Goal: Transaction & Acquisition: Obtain resource

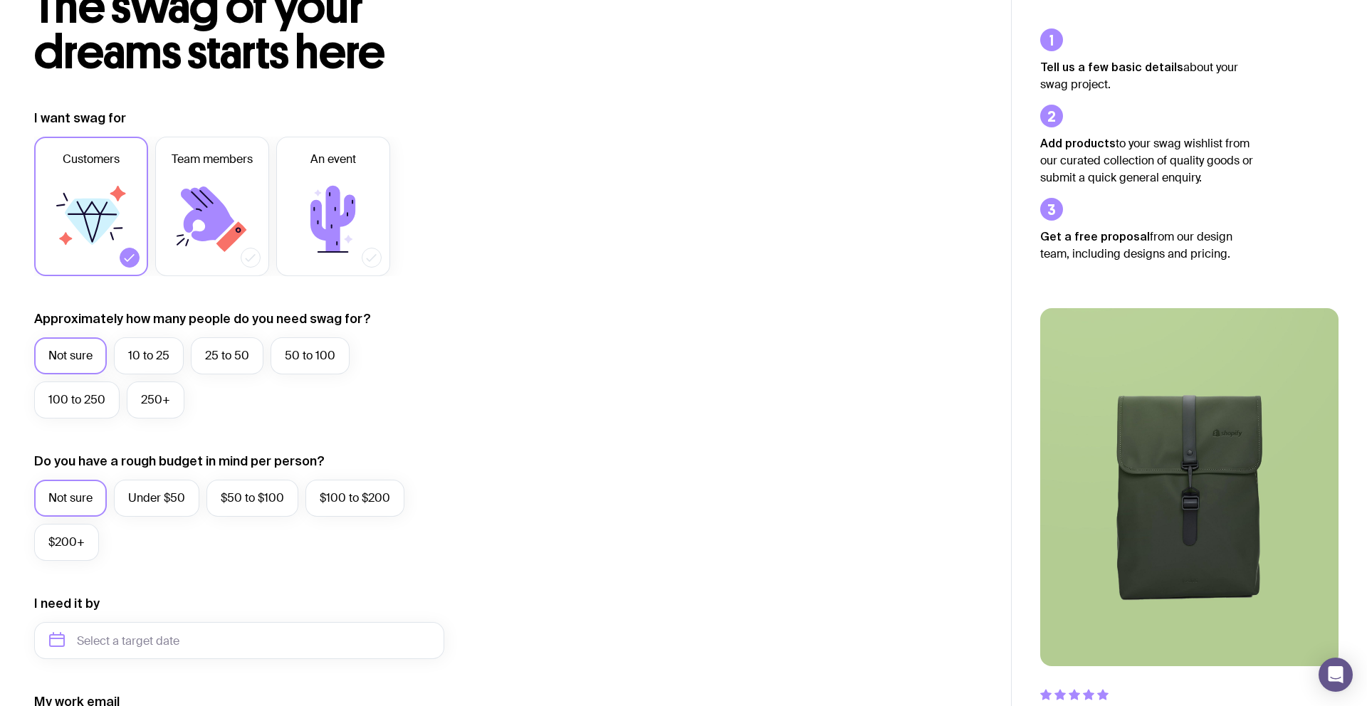
scroll to position [117, 0]
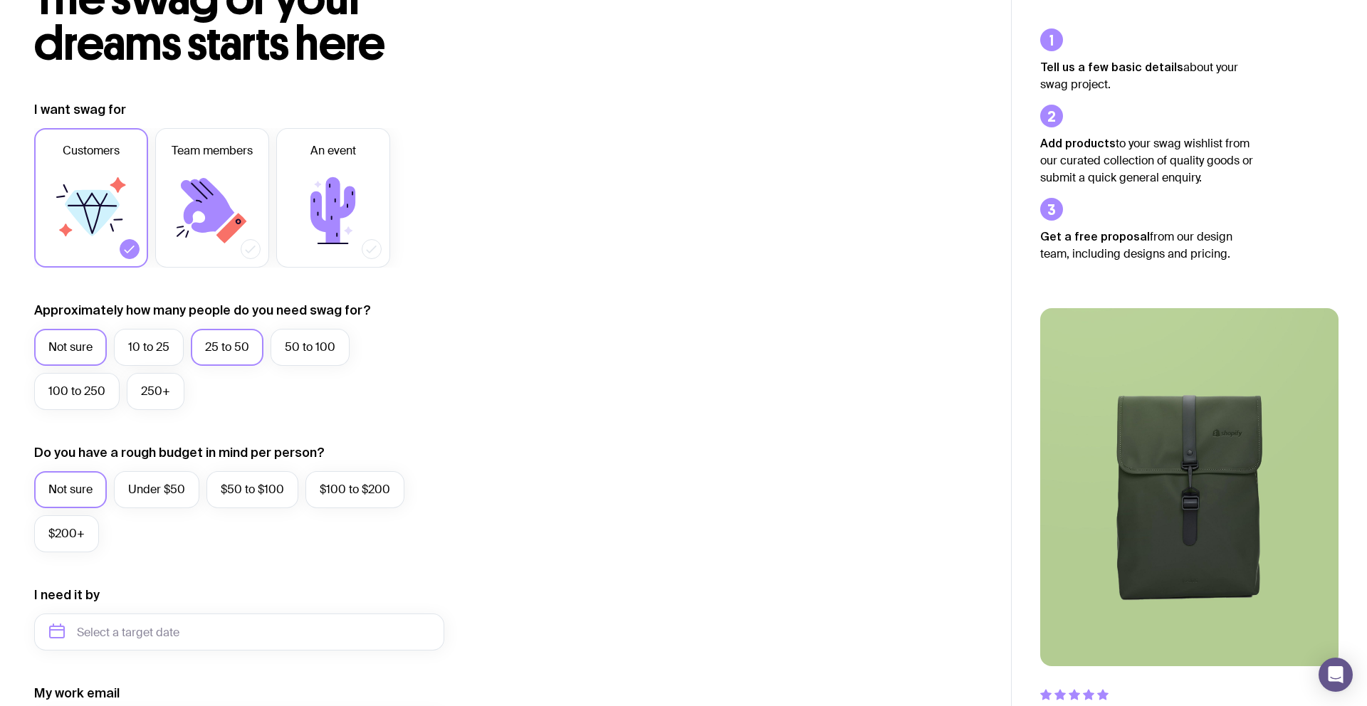
click at [231, 342] on label "25 to 50" at bounding box center [227, 347] width 73 height 37
click at [0, 0] on input "25 to 50" at bounding box center [0, 0] width 0 height 0
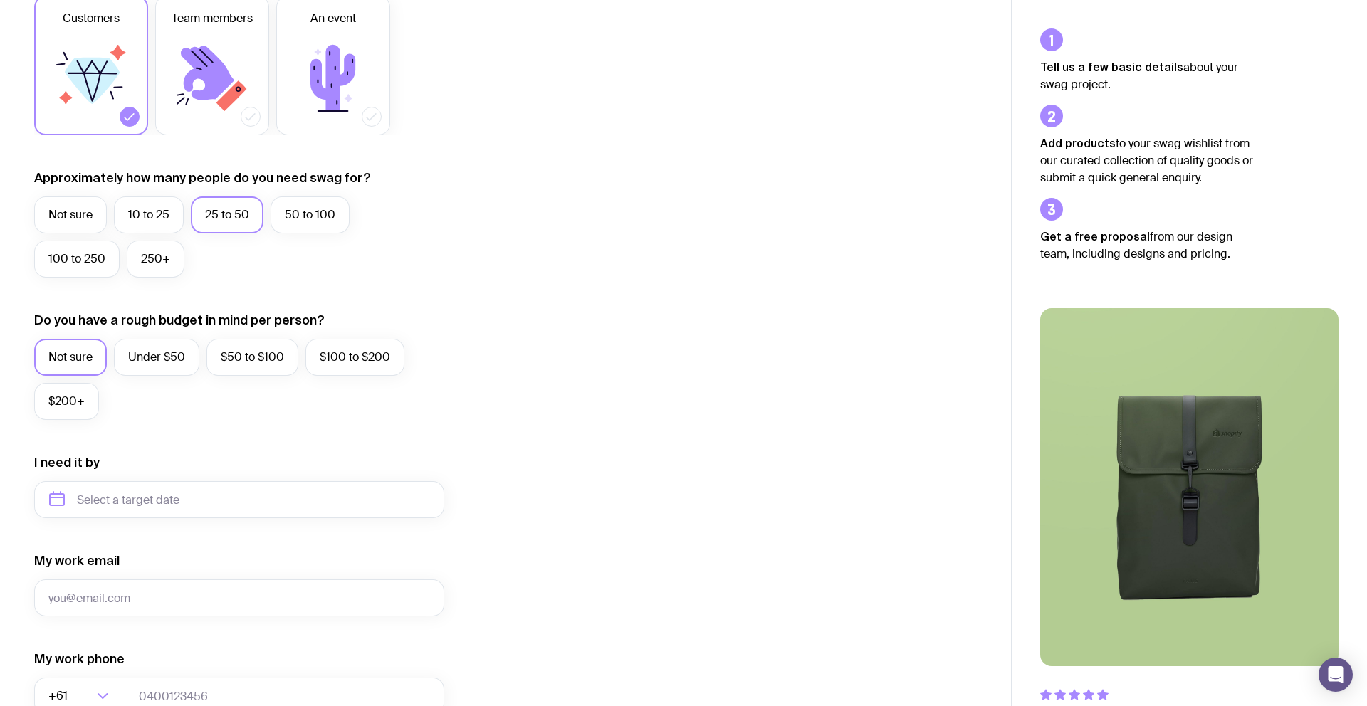
scroll to position [279, 0]
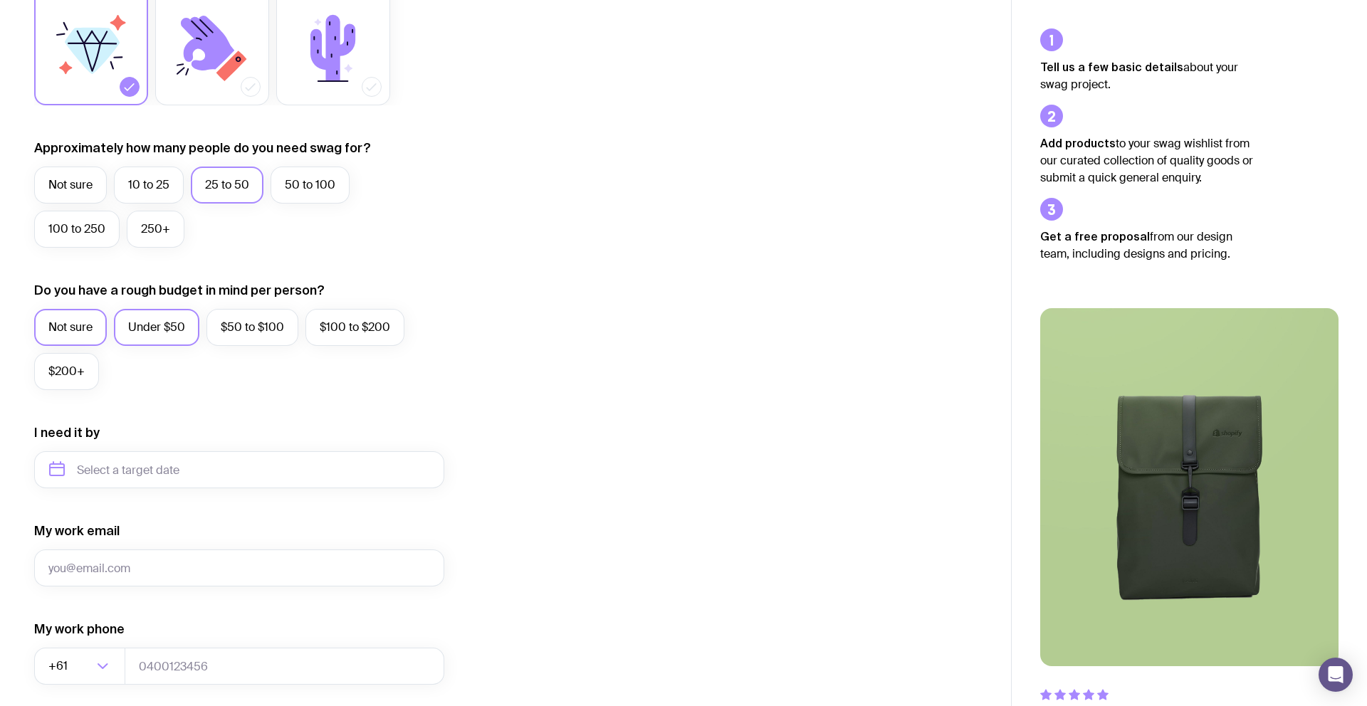
click at [159, 326] on label "Under $50" at bounding box center [156, 327] width 85 height 37
click at [0, 0] on input "Under $50" at bounding box center [0, 0] width 0 height 0
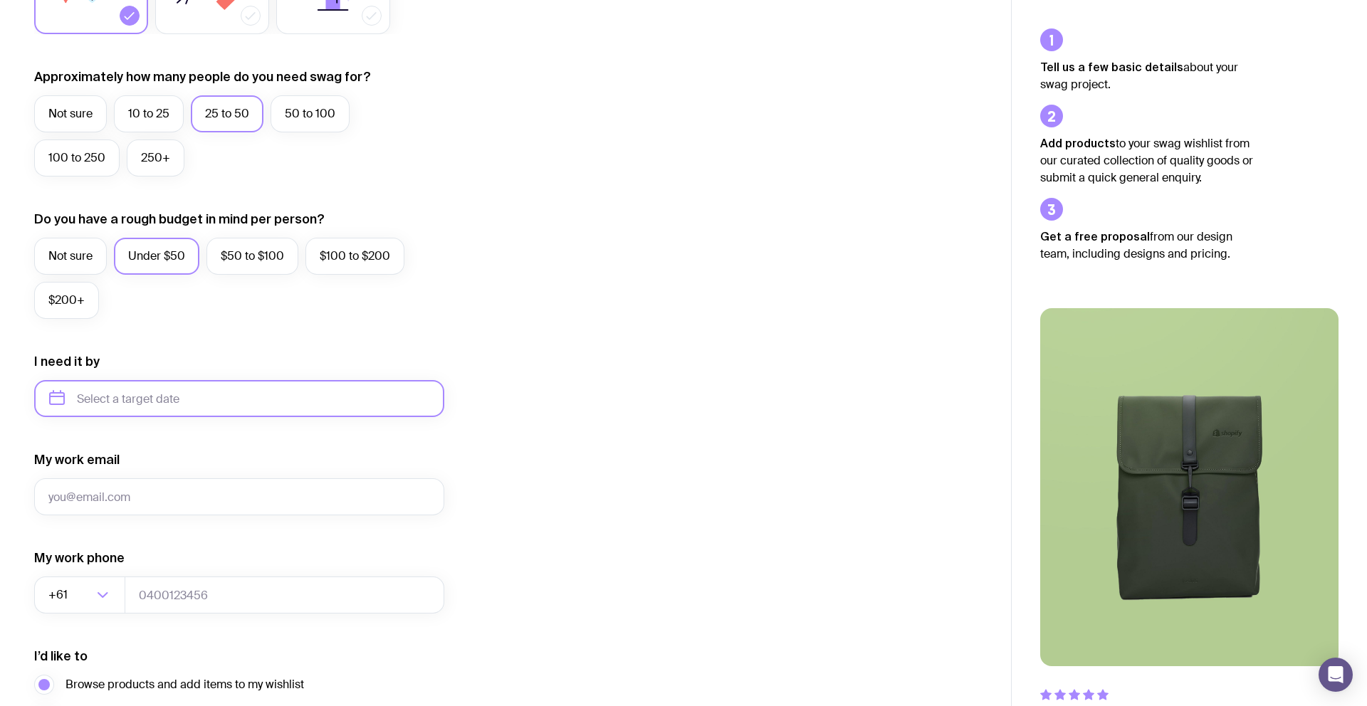
scroll to position [383, 0]
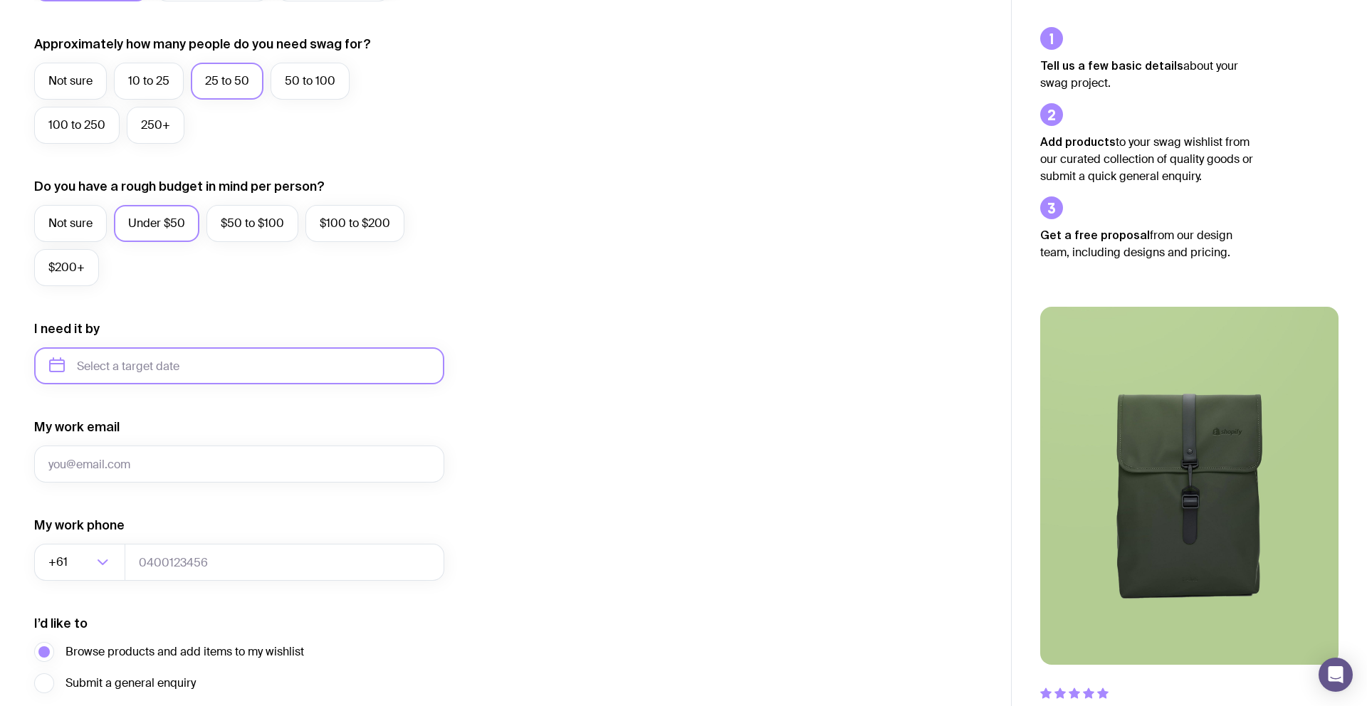
click at [182, 364] on input "text" at bounding box center [239, 365] width 410 height 37
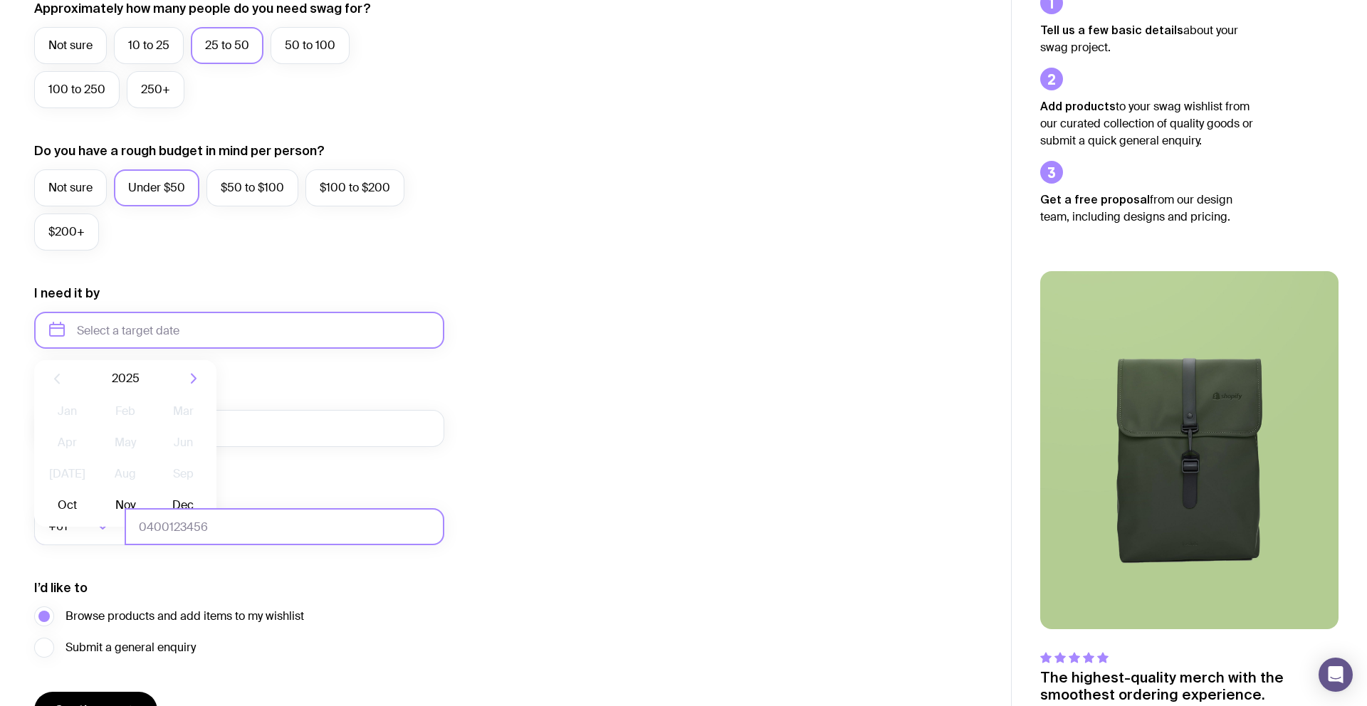
scroll to position [419, 0]
click at [196, 376] on icon "button" at bounding box center [193, 377] width 17 height 17
click at [65, 408] on button "Jan" at bounding box center [67, 410] width 52 height 28
type input "[DATE]"
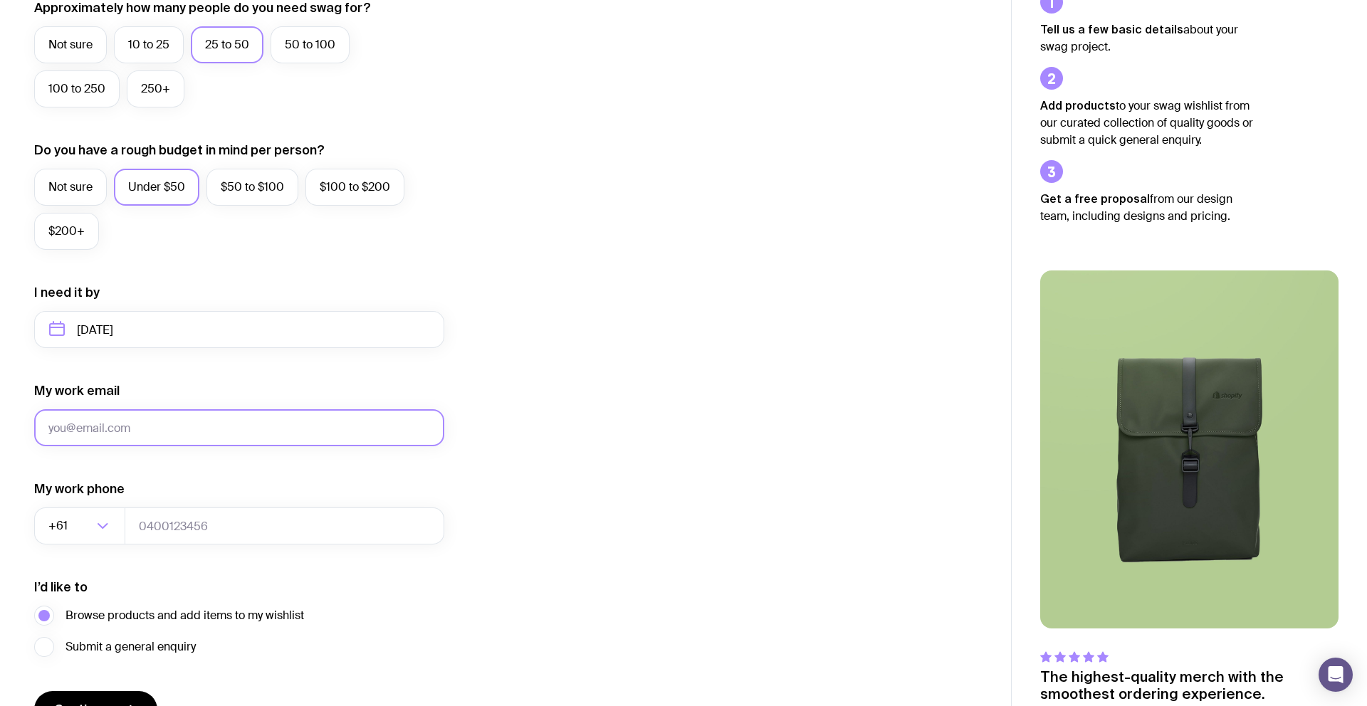
click at [164, 428] on input "My work email" at bounding box center [239, 427] width 410 height 37
type input "[PERSON_NAME][EMAIL_ADDRESS][PERSON_NAME][DOMAIN_NAME]"
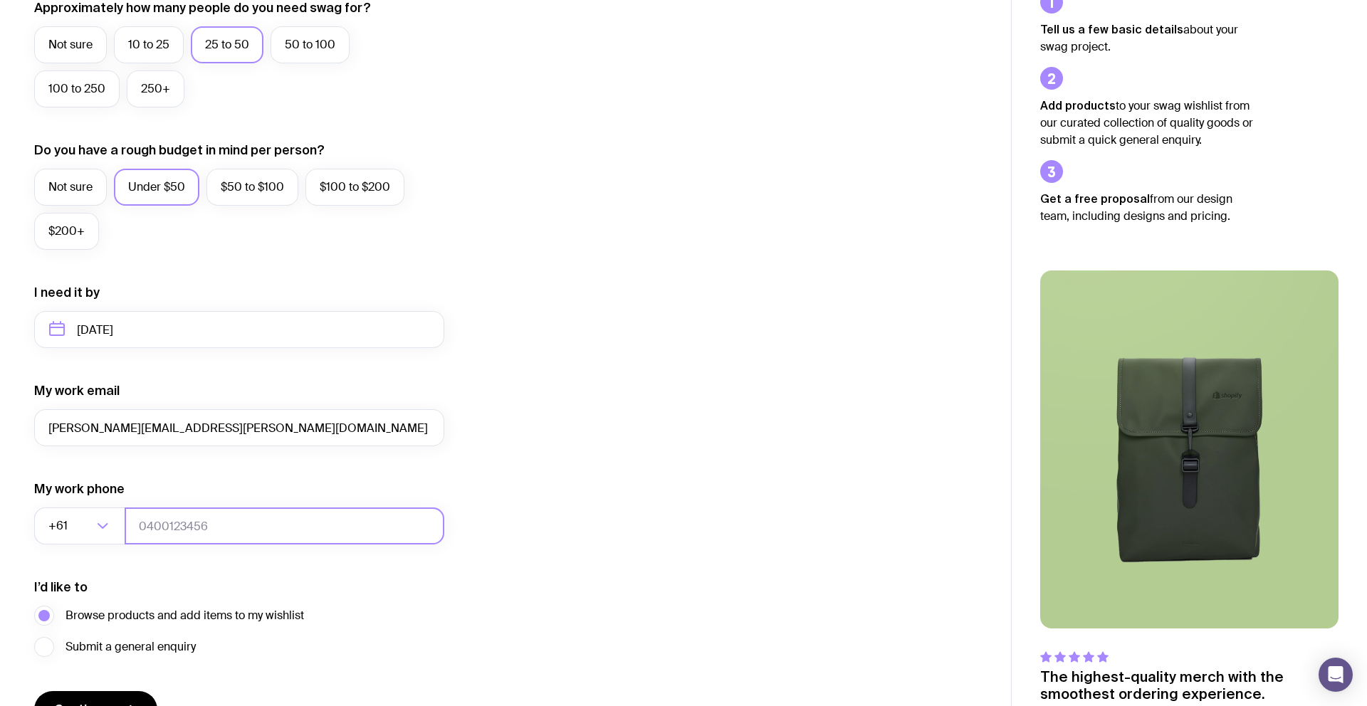
click at [229, 521] on input "tel" at bounding box center [285, 525] width 320 height 37
type input "0409456881"
click at [527, 473] on div "I want swag for Customers Team members An event Approximately how many people d…" at bounding box center [505, 264] width 942 height 930
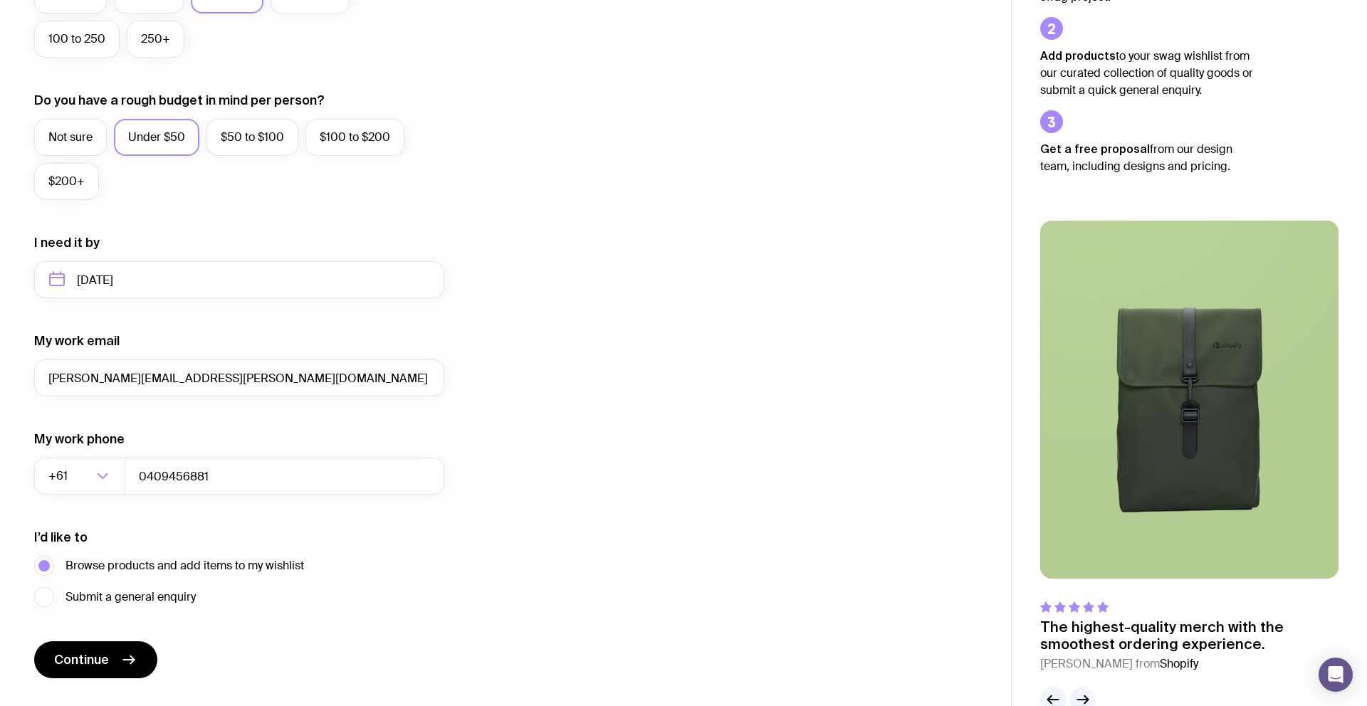
scroll to position [504, 0]
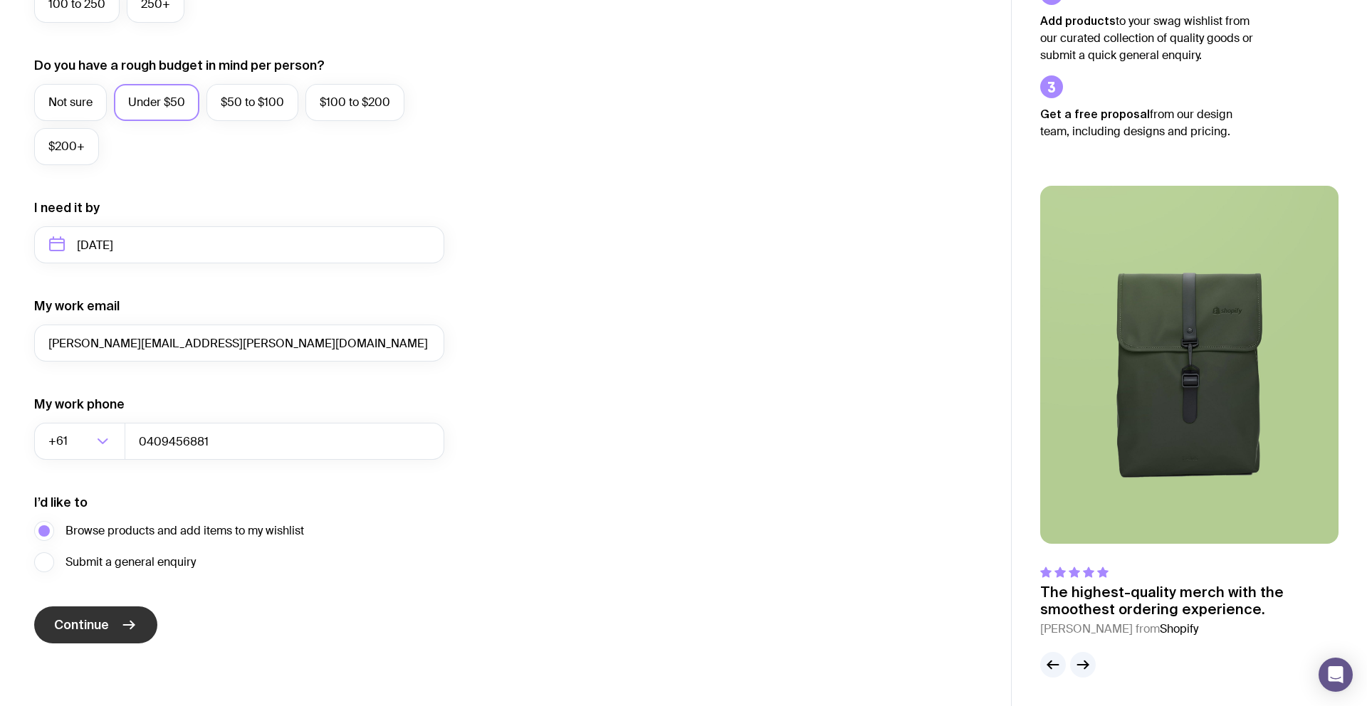
click at [124, 625] on icon "submit" at bounding box center [129, 625] width 11 height 0
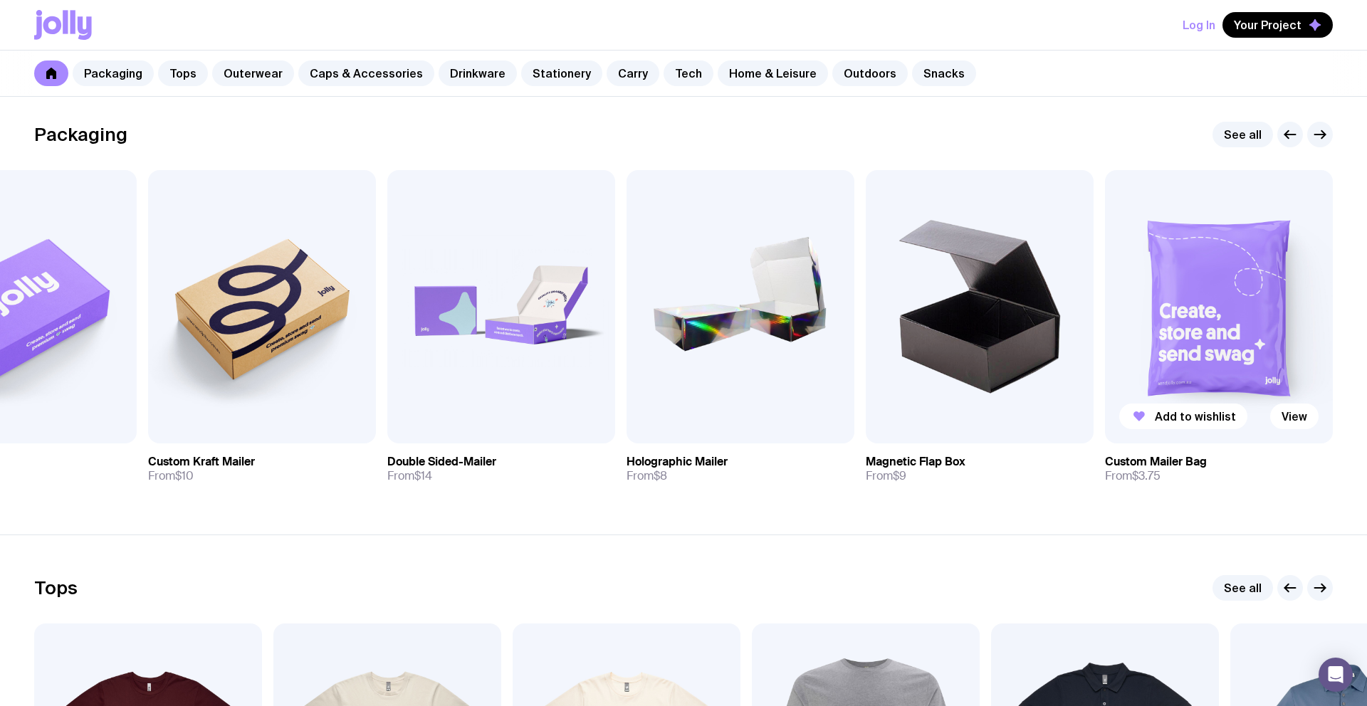
scroll to position [226, 0]
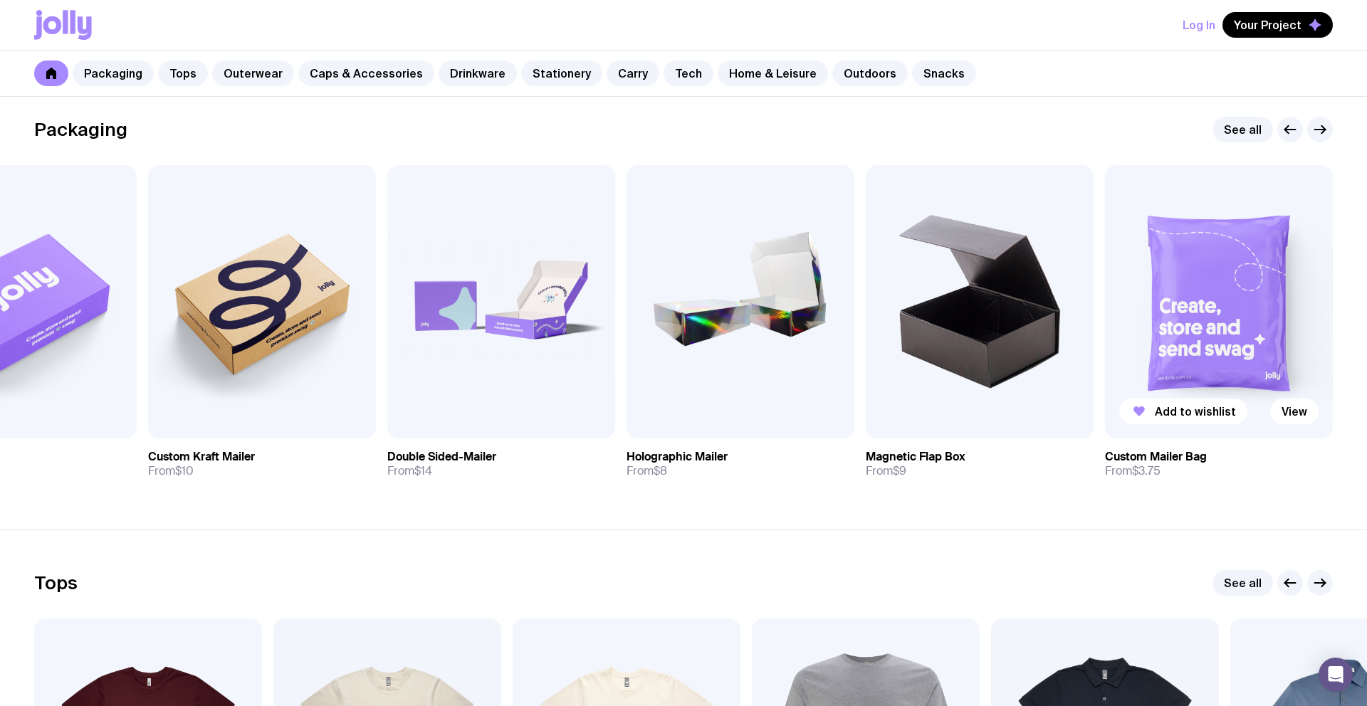
click at [1206, 372] on img at bounding box center [1219, 301] width 228 height 273
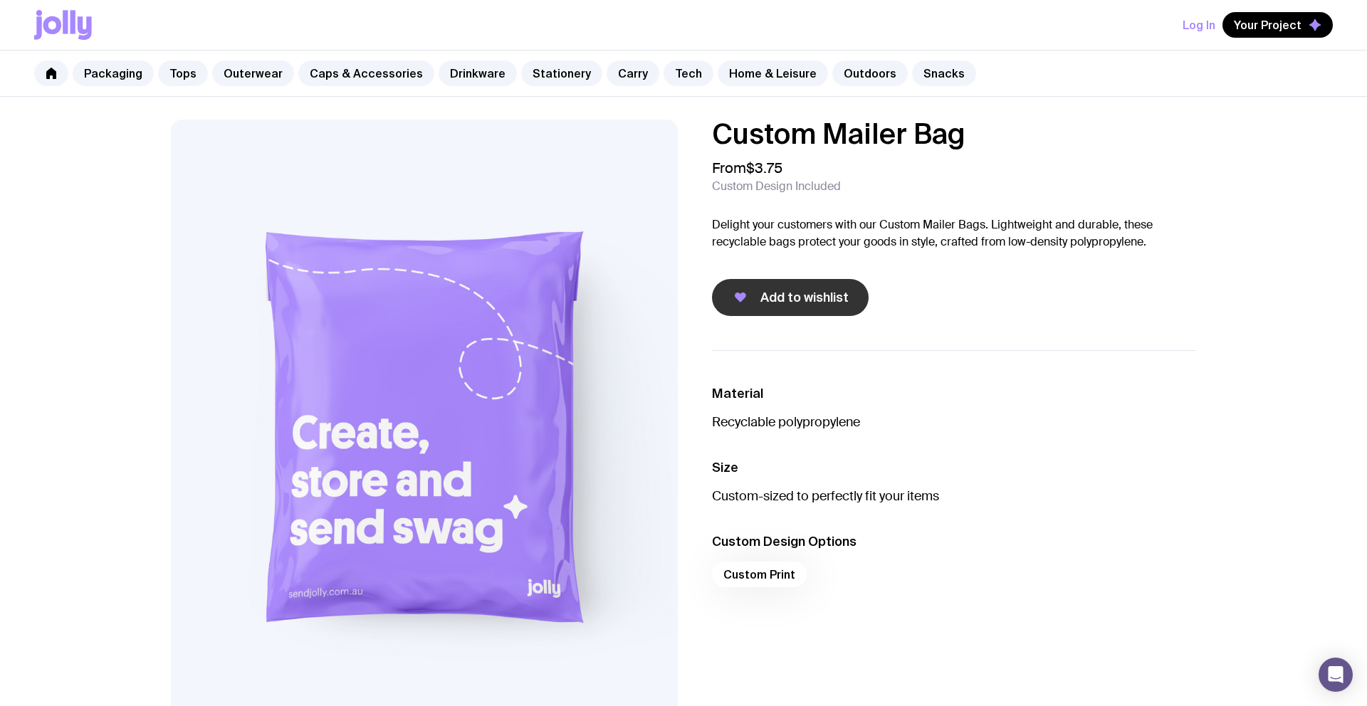
click at [817, 294] on span "Add to wishlist" at bounding box center [804, 297] width 88 height 17
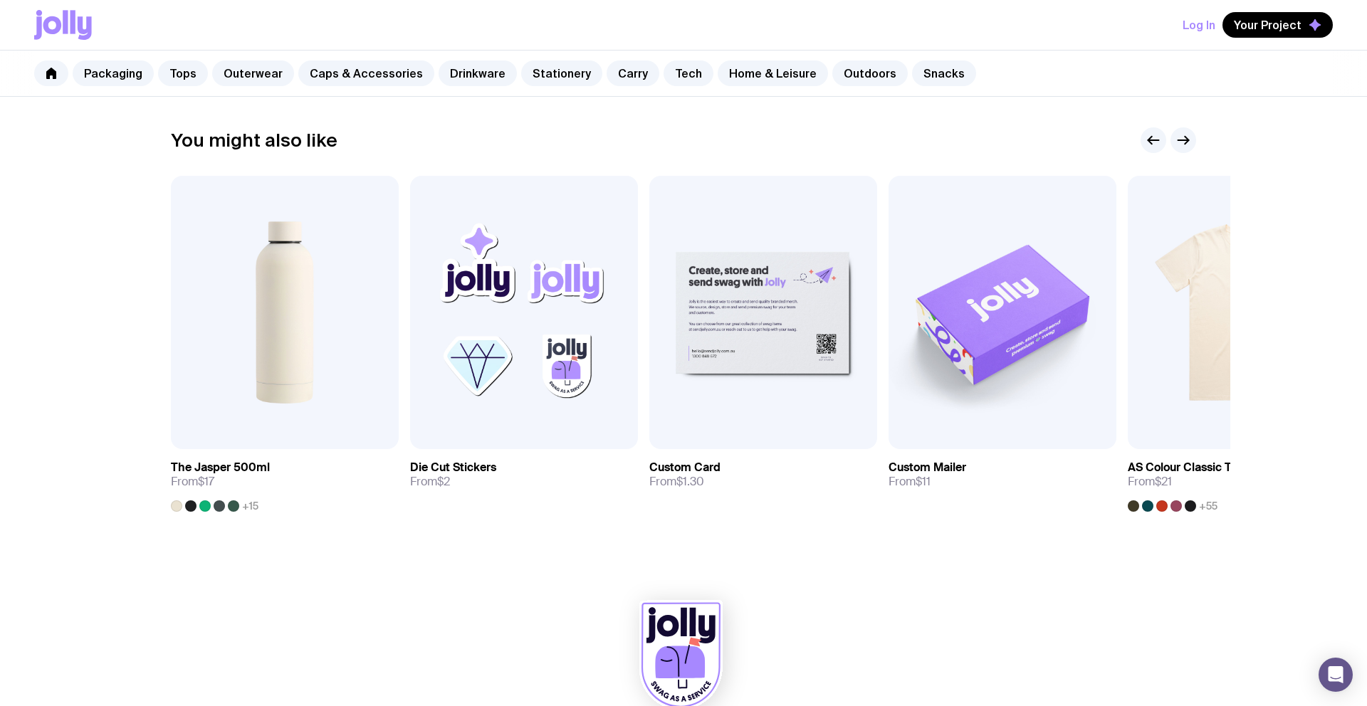
scroll to position [693, 0]
click at [517, 332] on img at bounding box center [524, 311] width 228 height 273
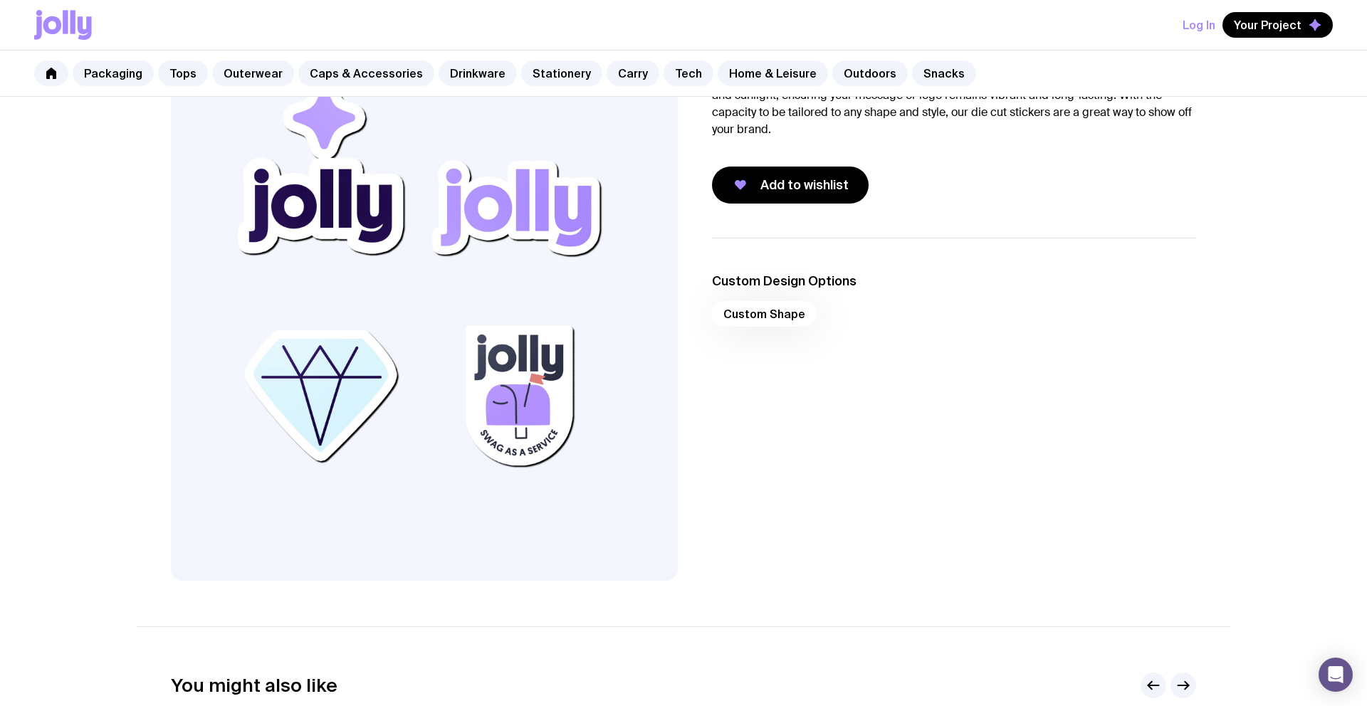
scroll to position [124, 0]
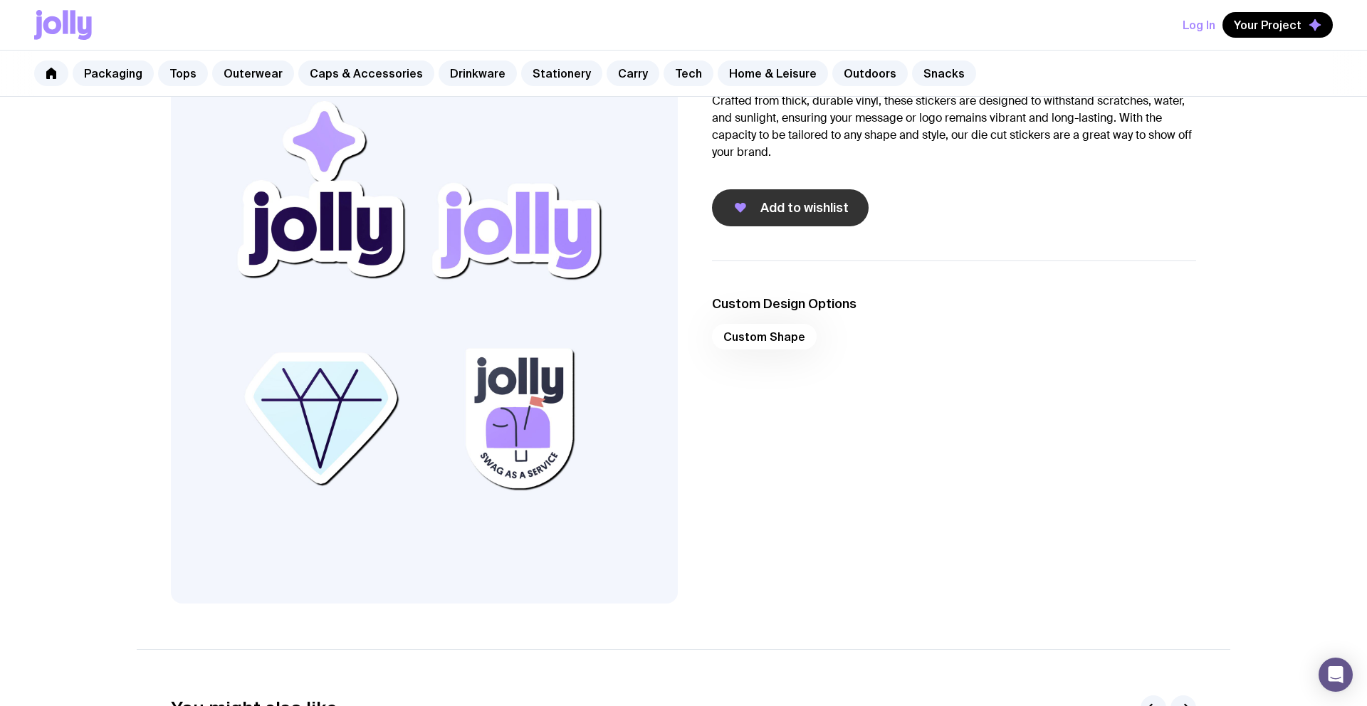
click at [774, 205] on span "Add to wishlist" at bounding box center [804, 207] width 88 height 17
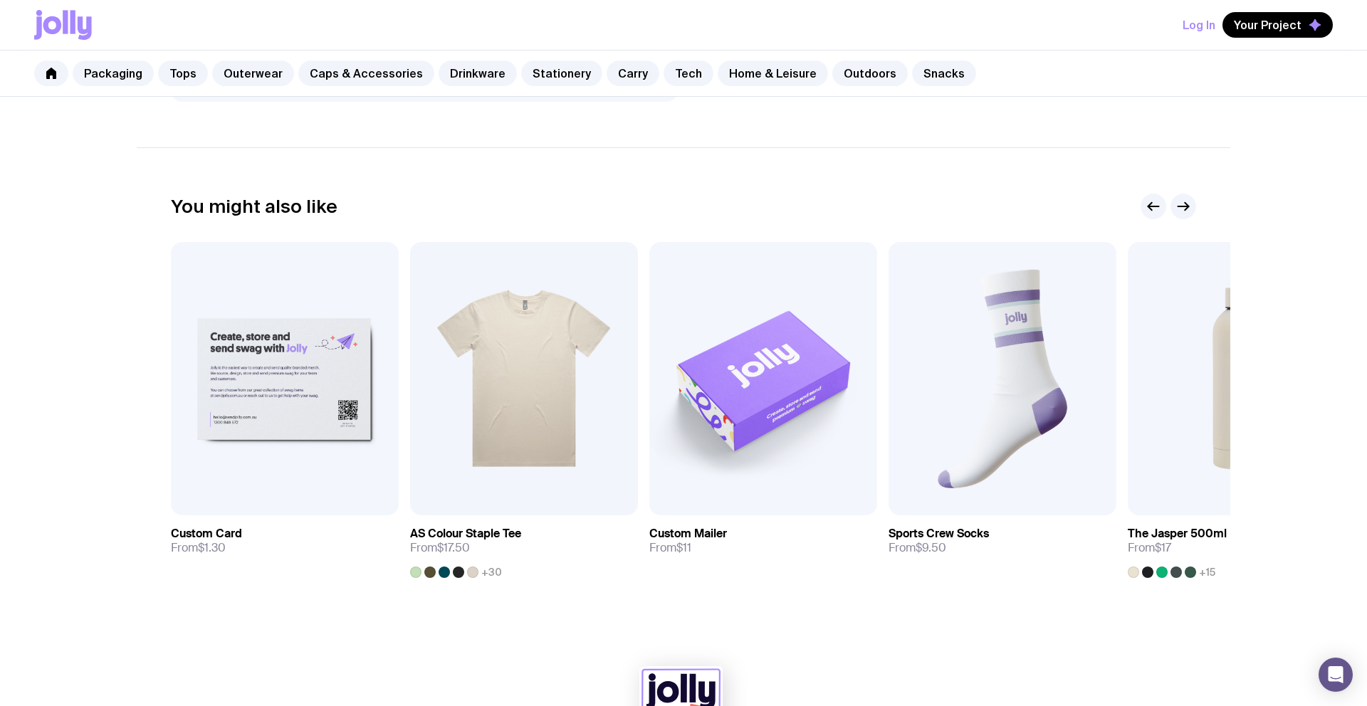
scroll to position [623, 0]
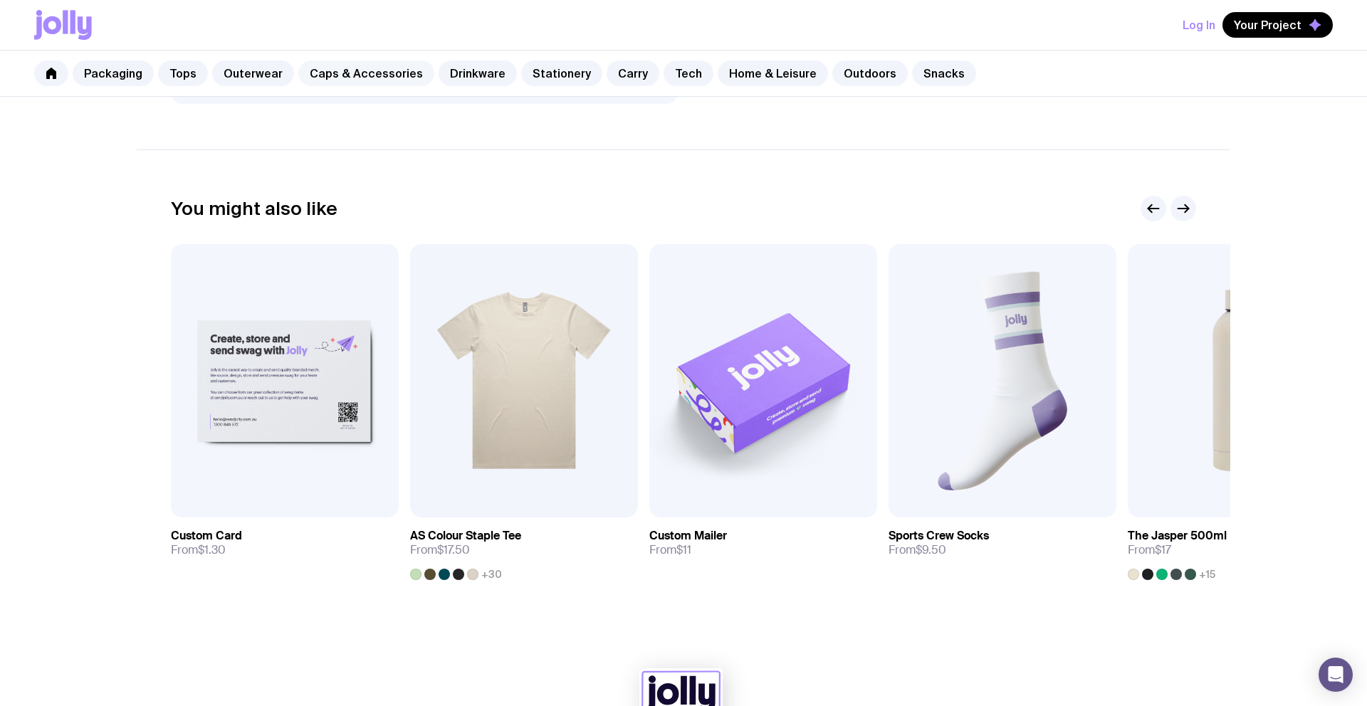
click at [364, 74] on link "Caps & Accessories" at bounding box center [366, 73] width 136 height 26
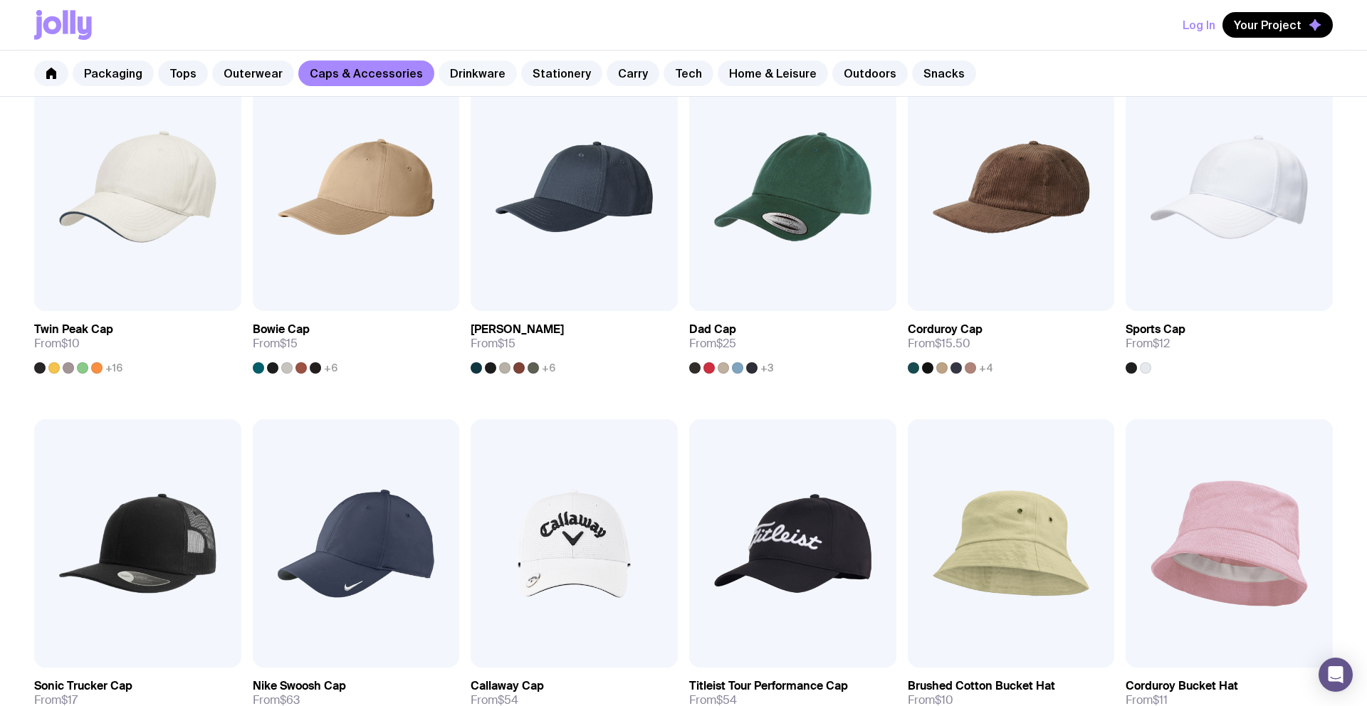
scroll to position [307, 0]
click at [457, 70] on link "Drinkware" at bounding box center [477, 73] width 78 height 26
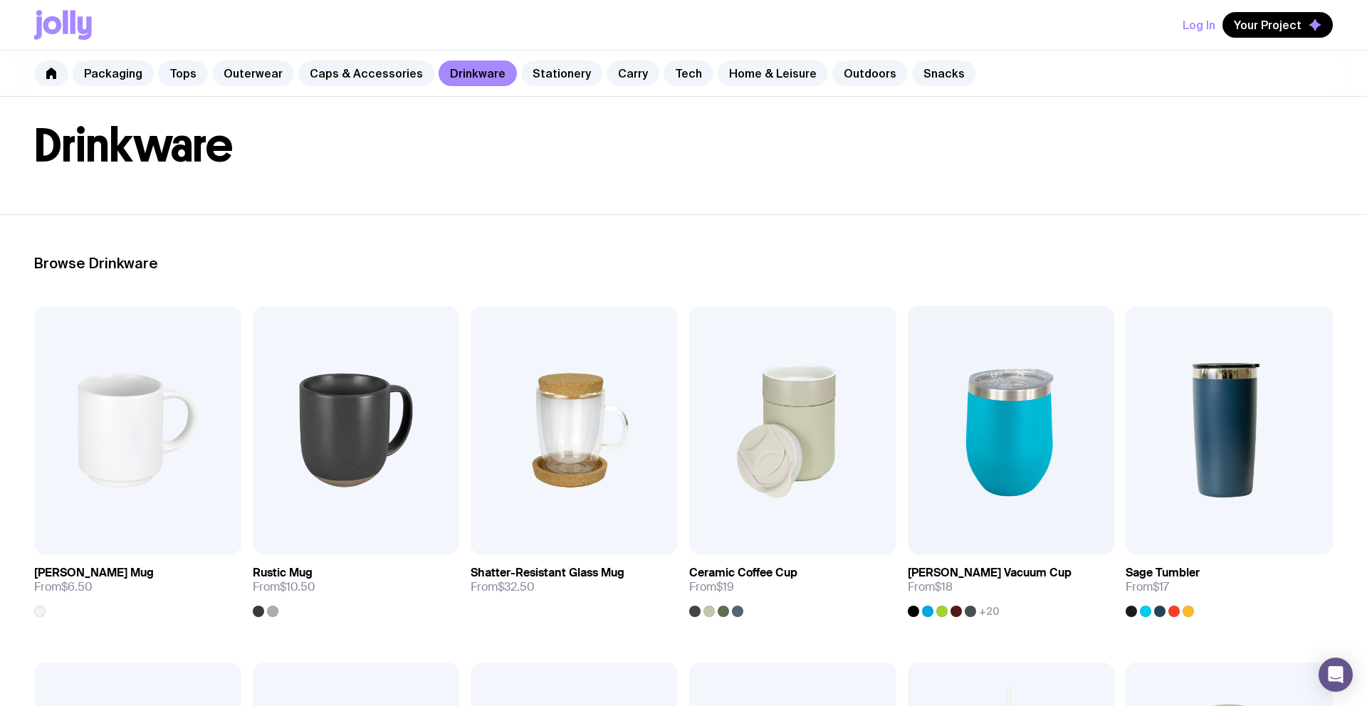
scroll to position [64, 0]
click at [614, 75] on link "Carry" at bounding box center [632, 73] width 53 height 26
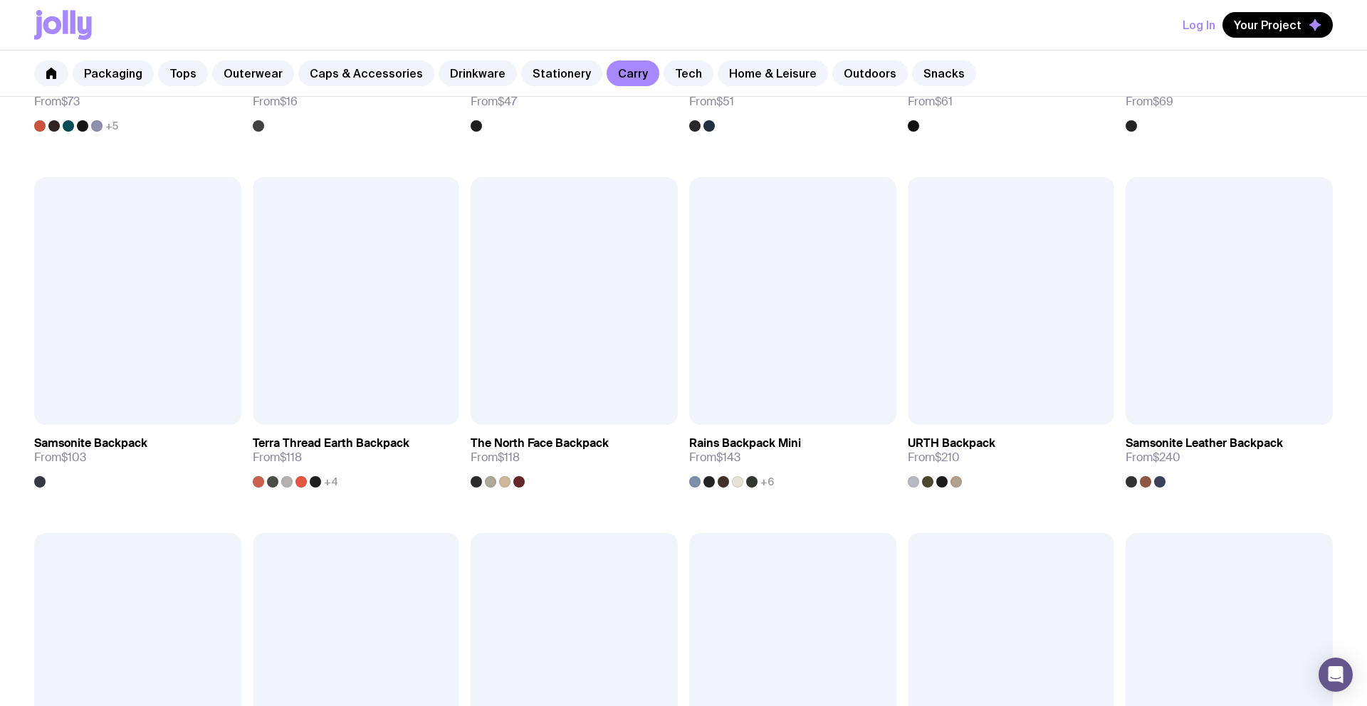
scroll to position [904, 0]
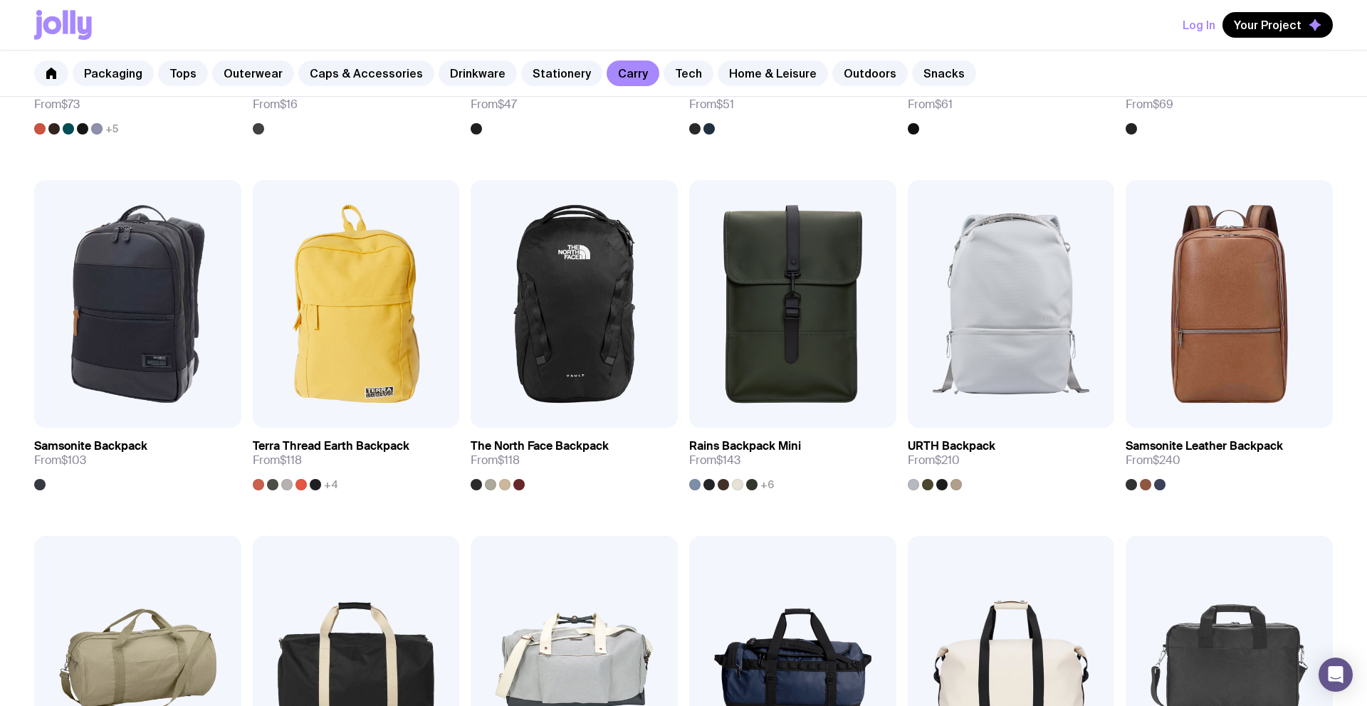
click at [781, 264] on img at bounding box center [792, 304] width 207 height 248
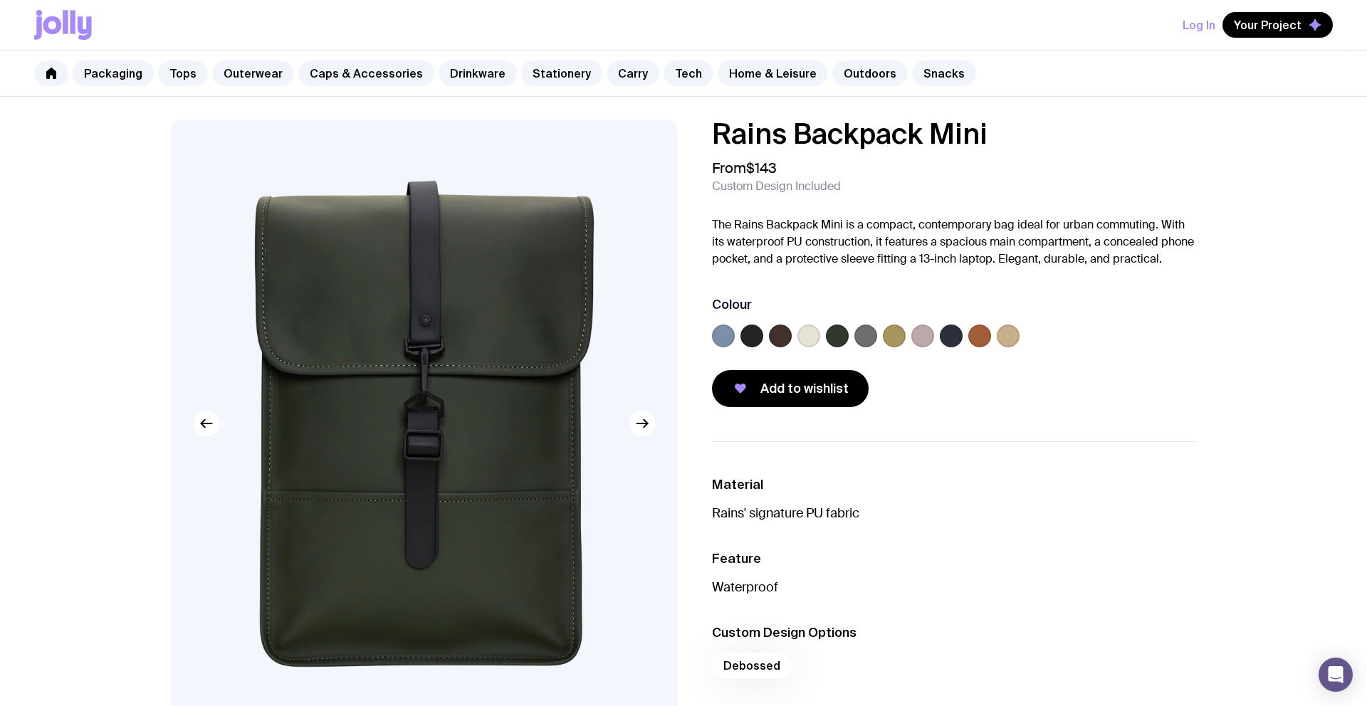
drag, startPoint x: 736, startPoint y: 224, endPoint x: 842, endPoint y: 224, distance: 106.1
click at [842, 224] on p "The Rains Backpack Mini is a compact, contemporary bag ideal for urban commutin…" at bounding box center [954, 241] width 484 height 51
copy p "Rains Backpack Mini"
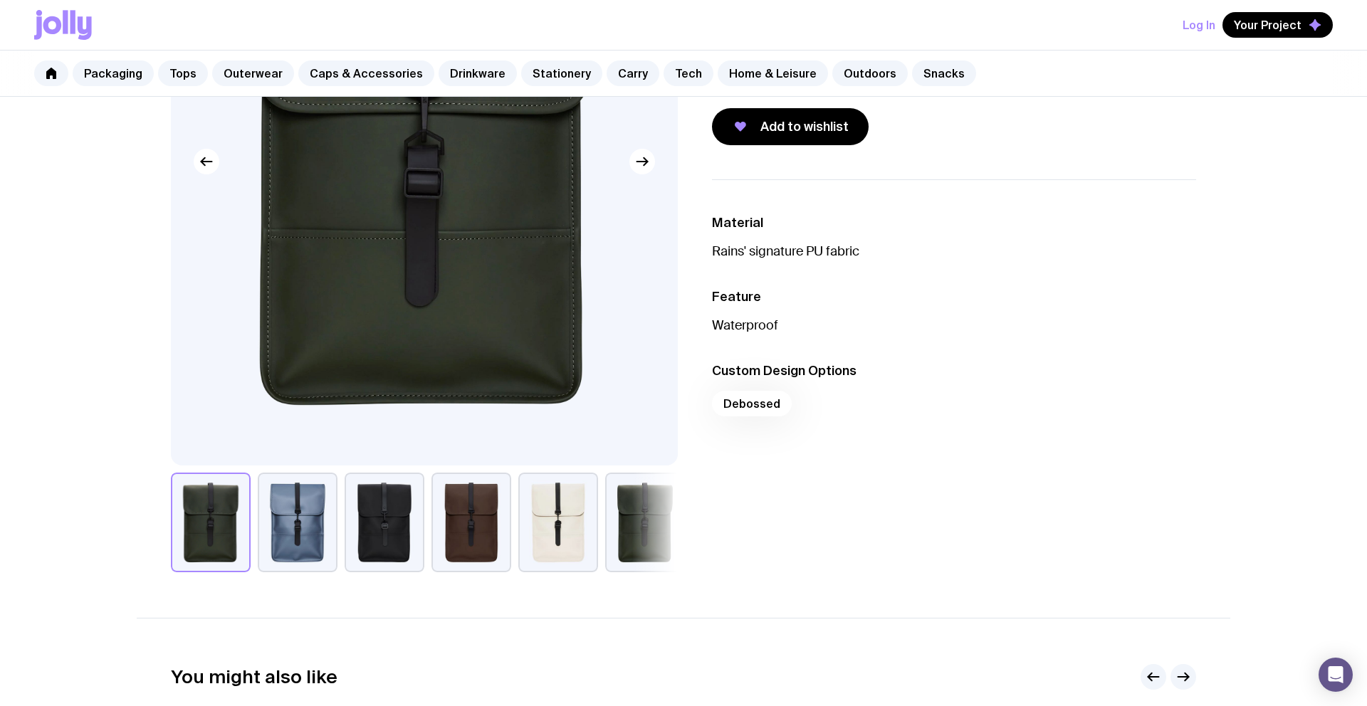
scroll to position [196, 0]
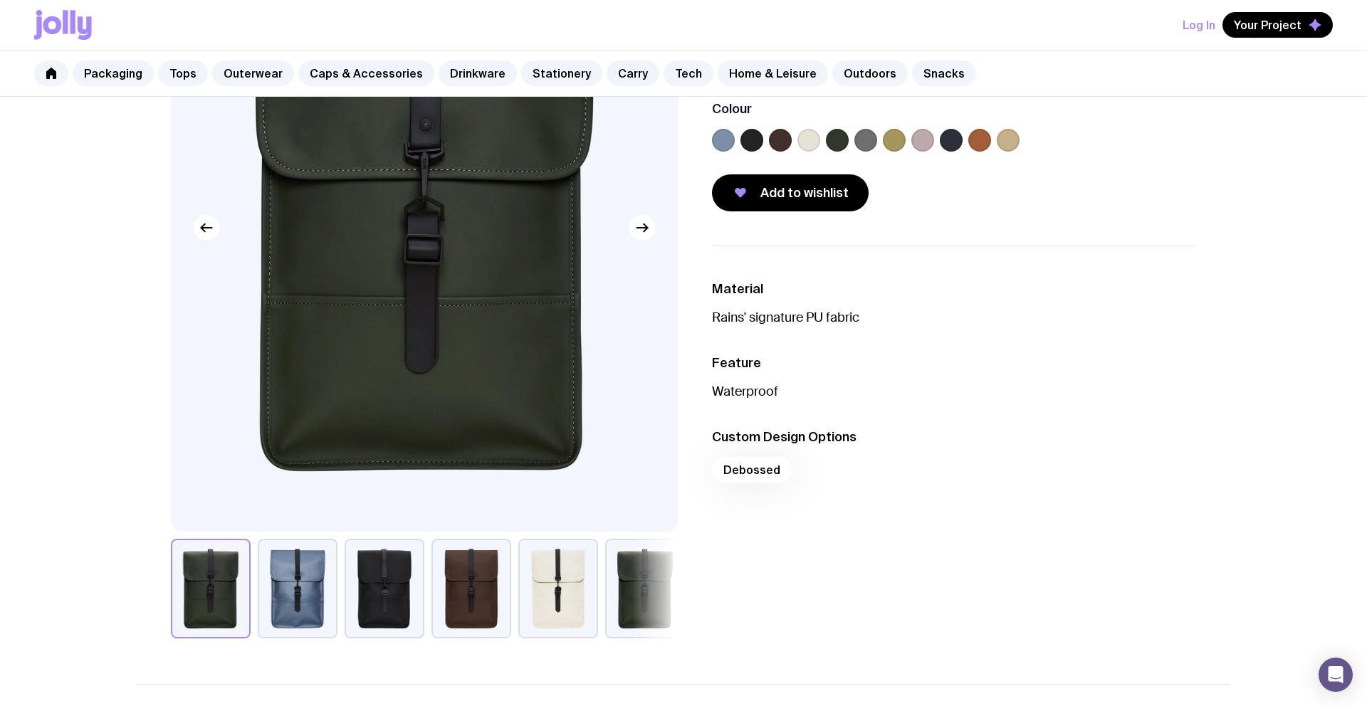
click at [385, 568] on button "button" at bounding box center [384, 589] width 80 height 100
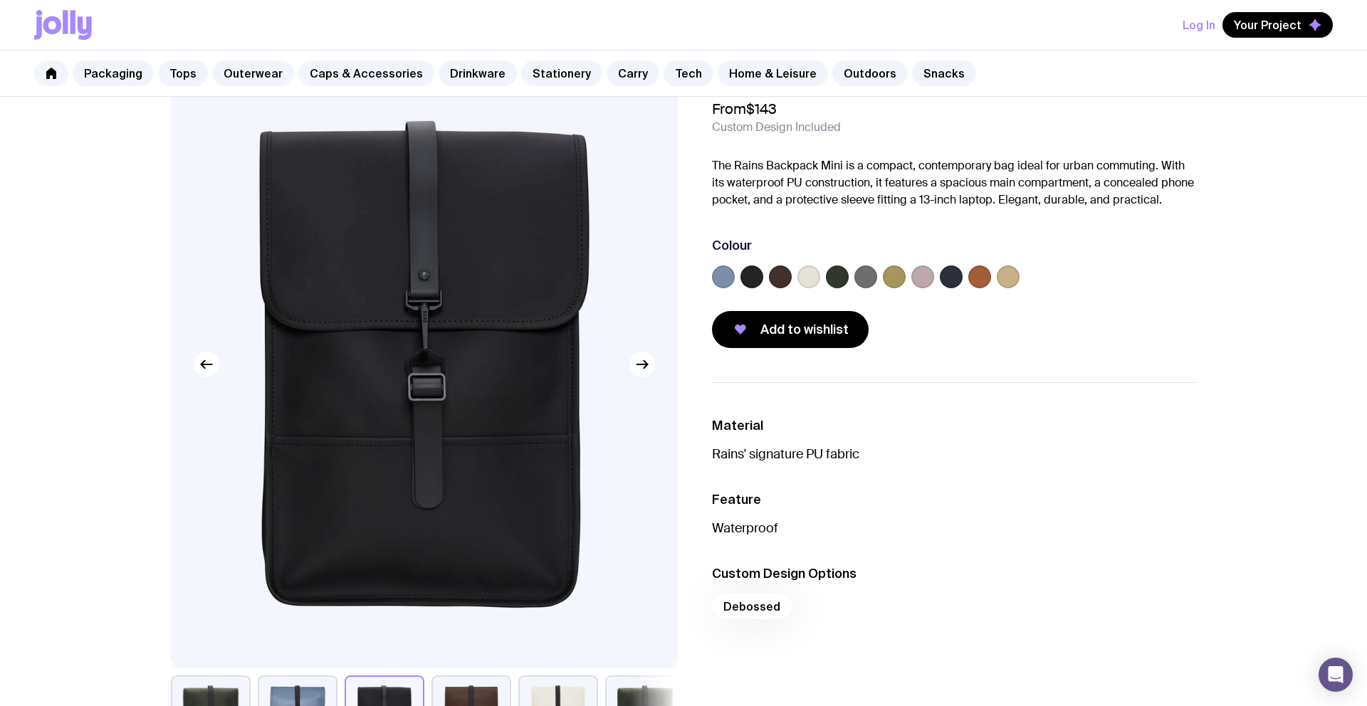
scroll to position [62, 0]
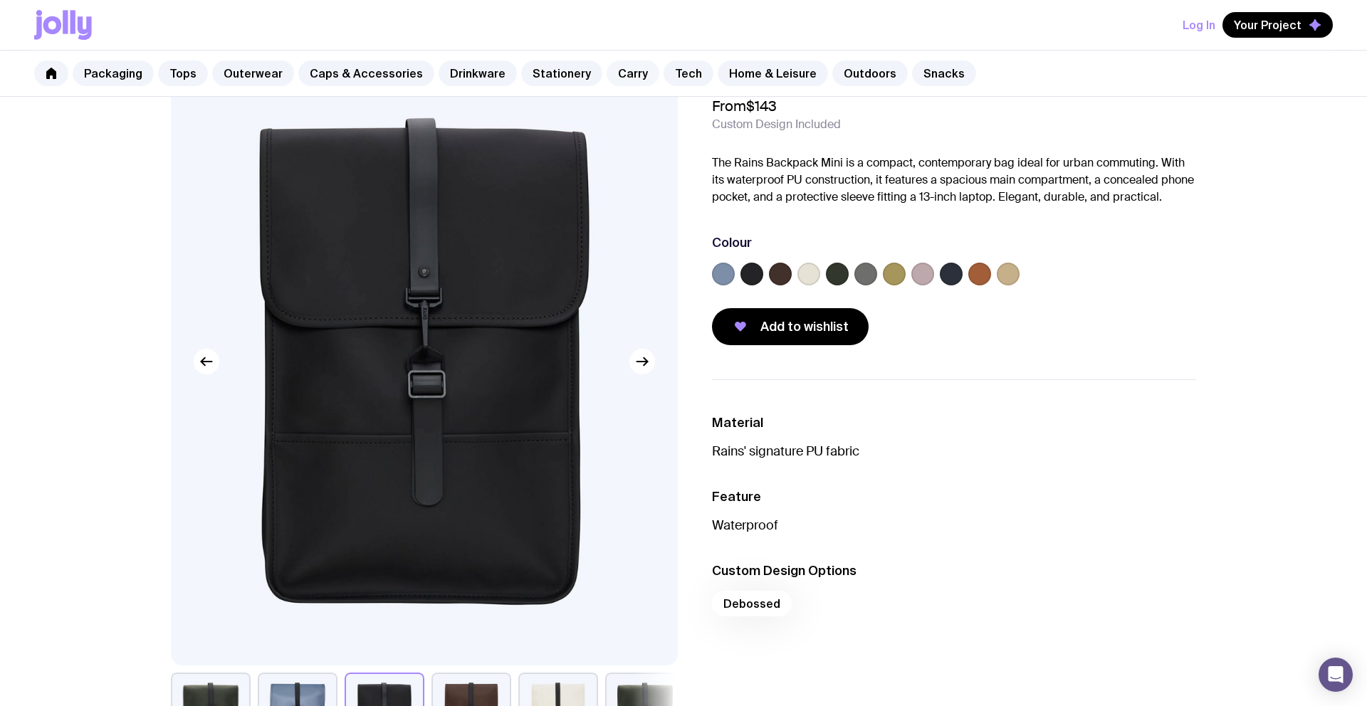
click at [614, 72] on link "Carry" at bounding box center [632, 73] width 53 height 26
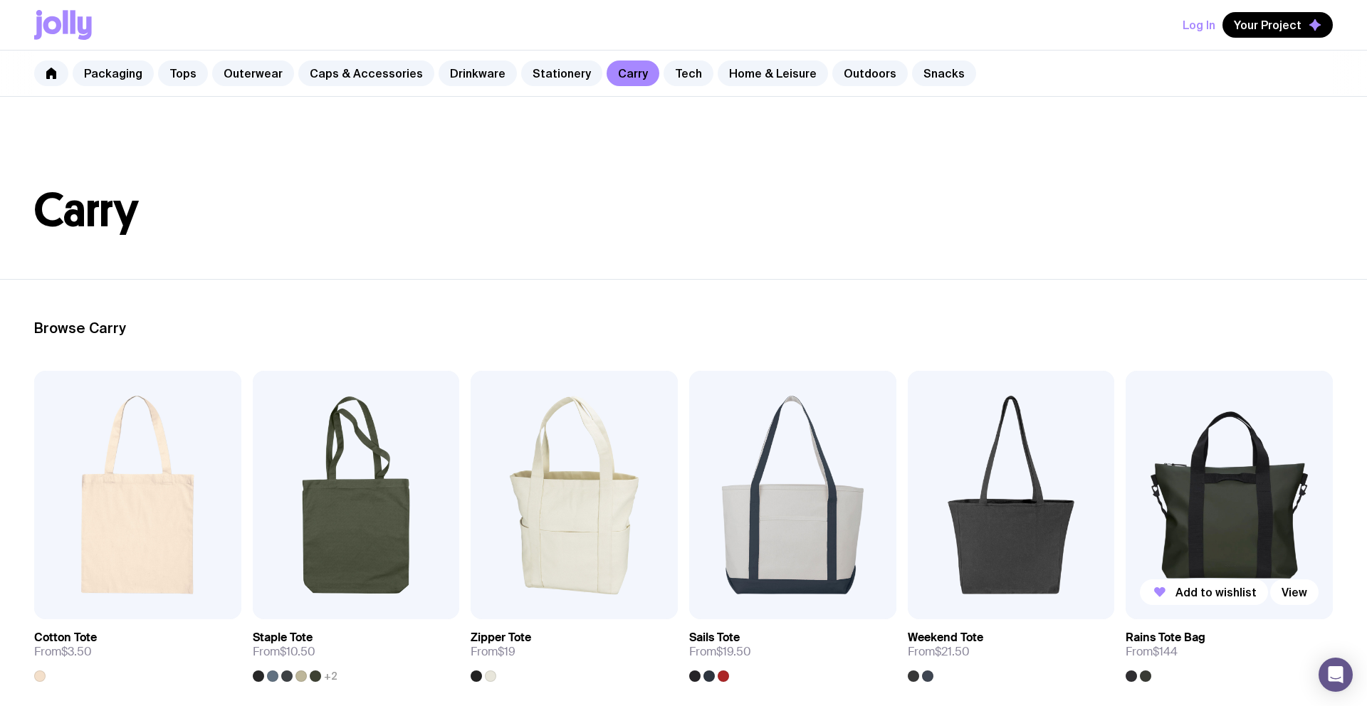
click at [1209, 485] on img at bounding box center [1228, 495] width 207 height 248
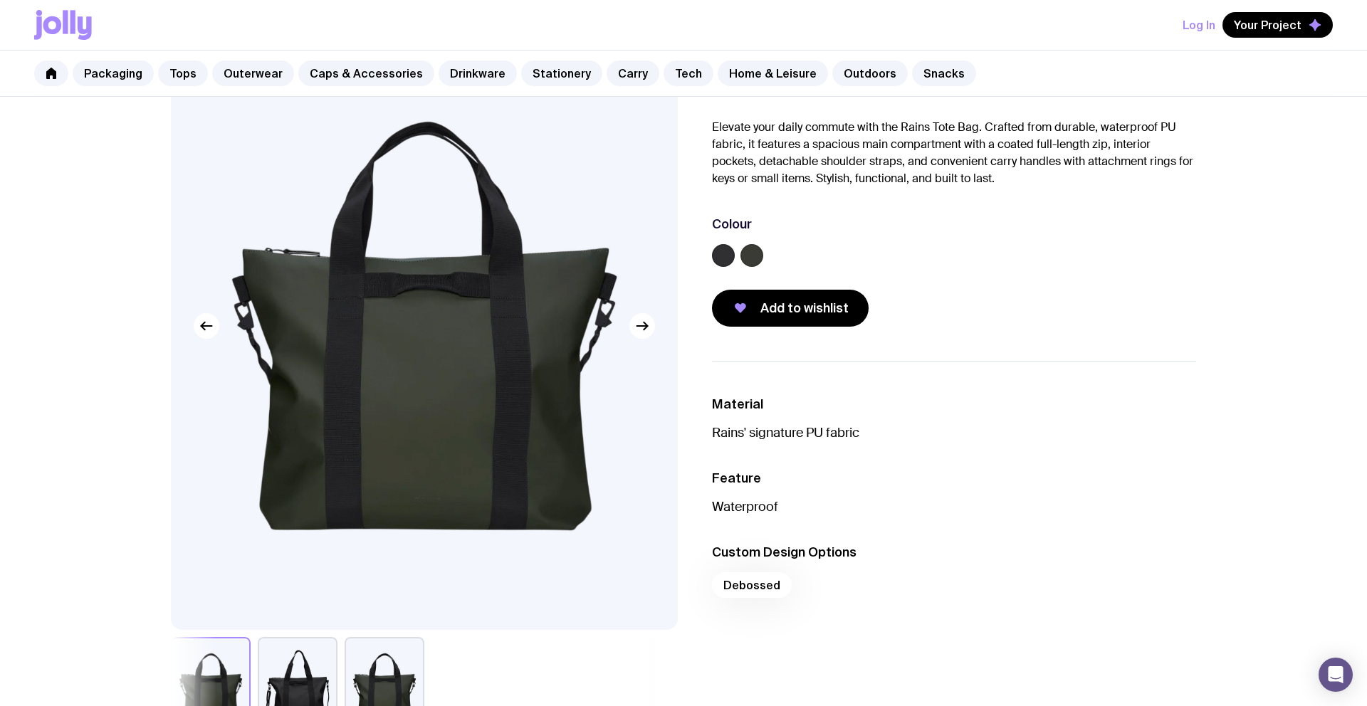
scroll to position [99, 0]
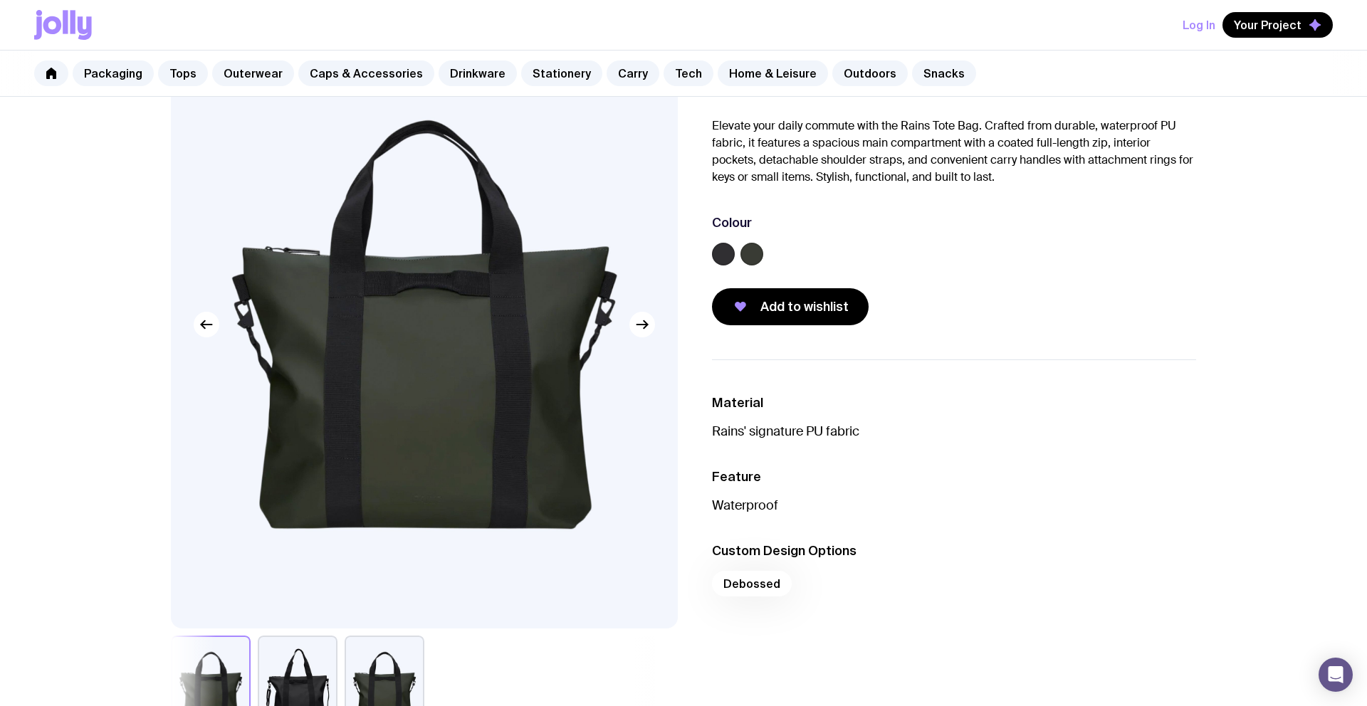
click at [305, 678] on button "button" at bounding box center [298, 686] width 80 height 100
click at [741, 73] on link "Home & Leisure" at bounding box center [772, 73] width 110 height 26
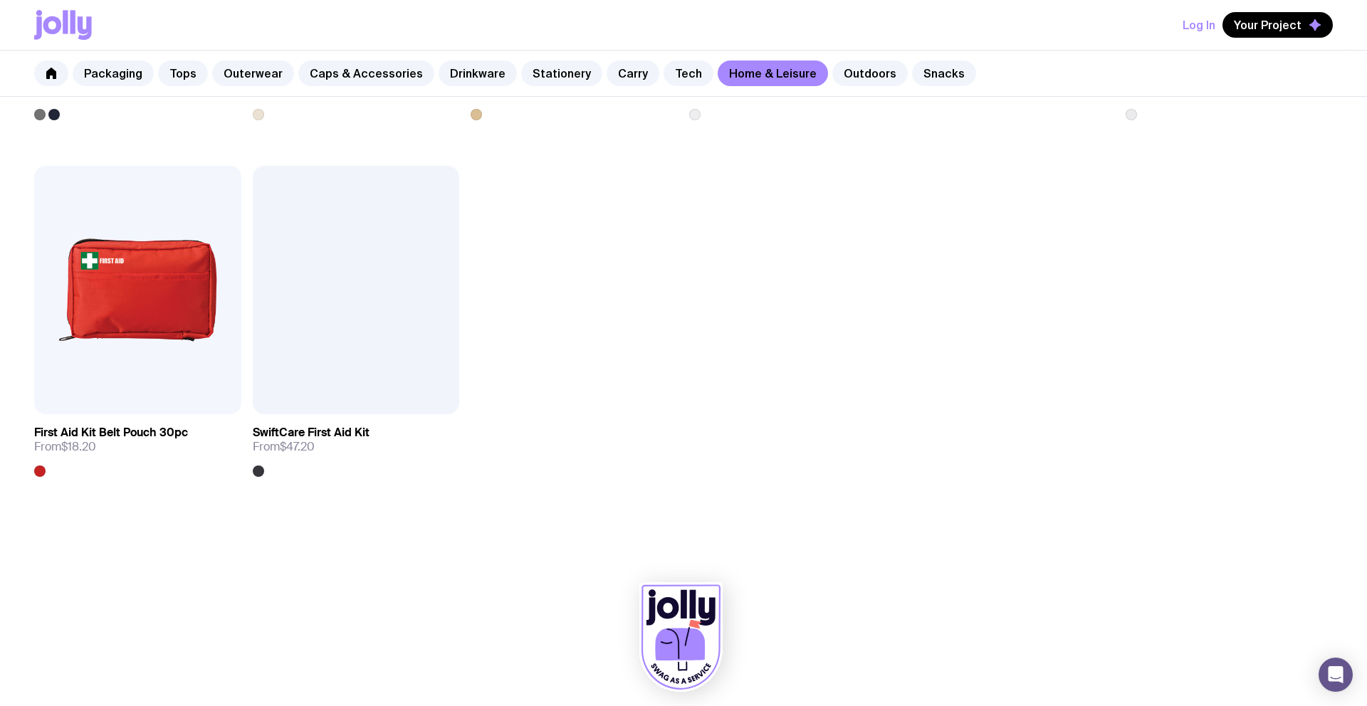
scroll to position [2000, 0]
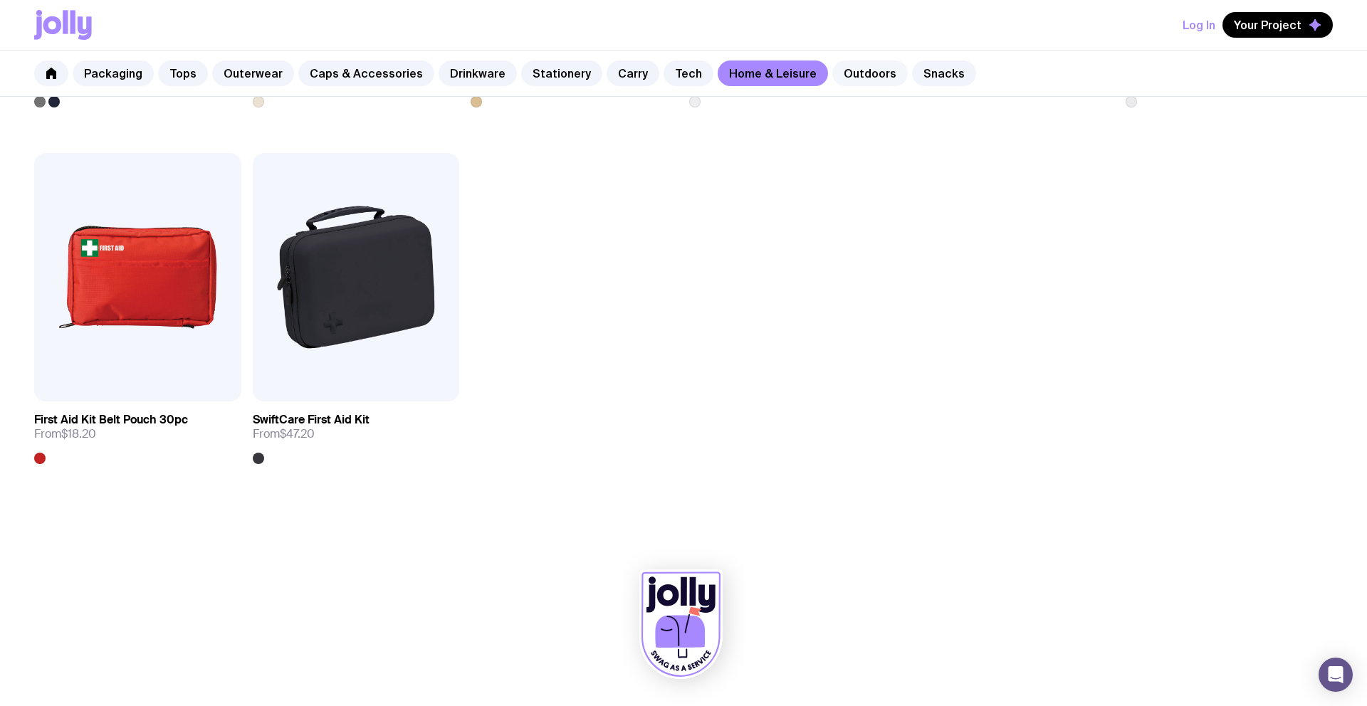
click at [845, 78] on link "Outdoors" at bounding box center [869, 73] width 75 height 26
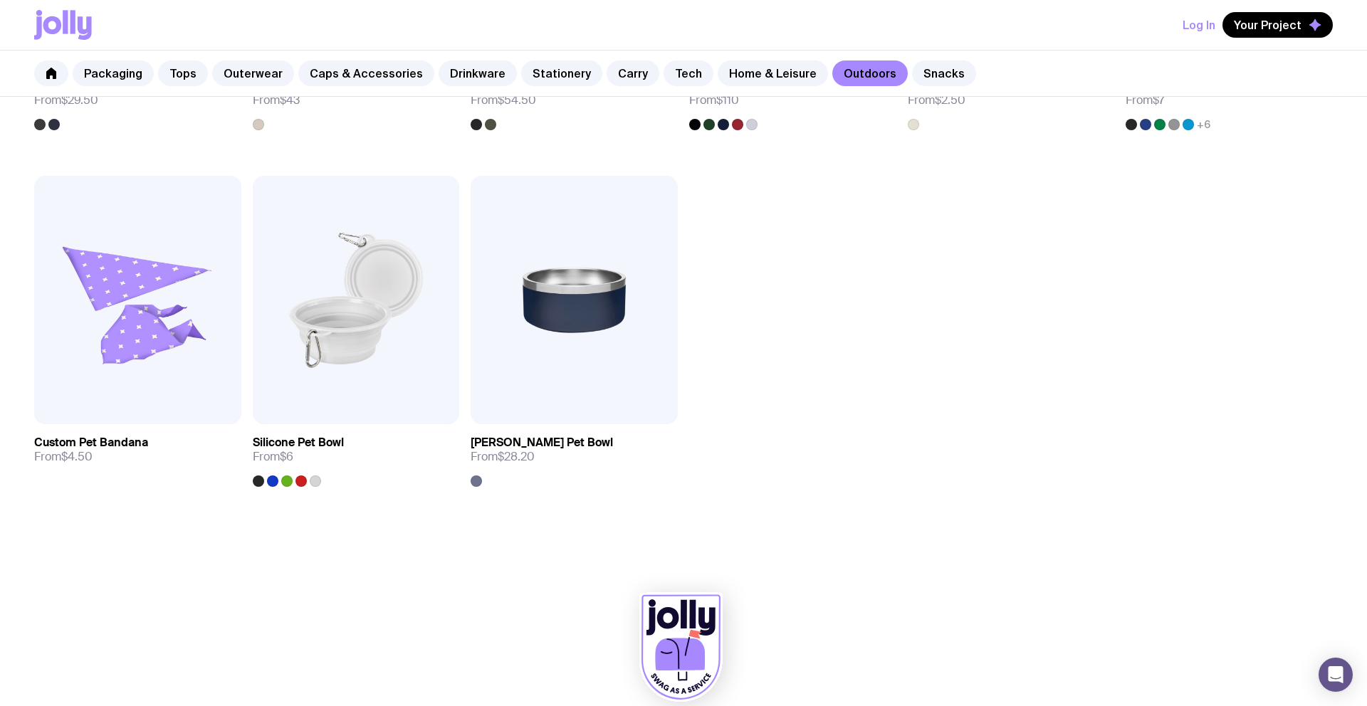
scroll to position [1265, 0]
click at [340, 70] on link "Caps & Accessories" at bounding box center [366, 73] width 136 height 26
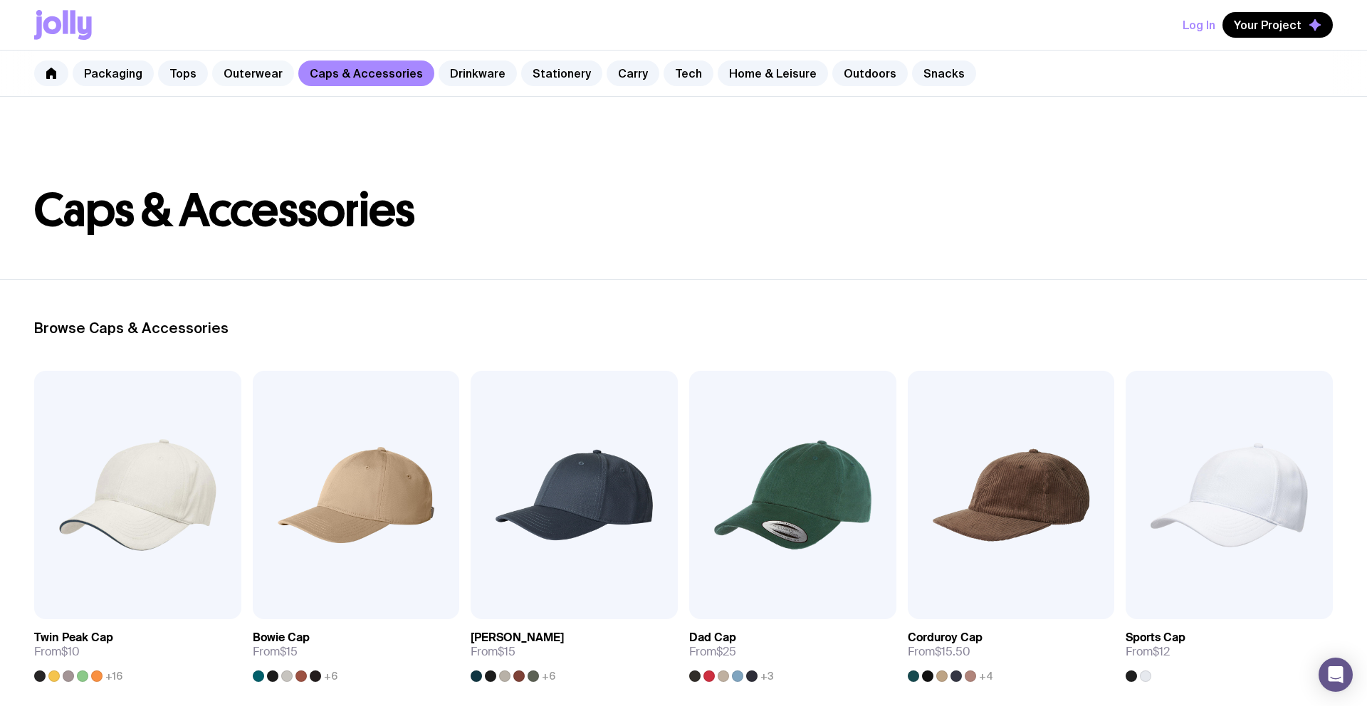
click at [243, 70] on link "Outerwear" at bounding box center [253, 73] width 82 height 26
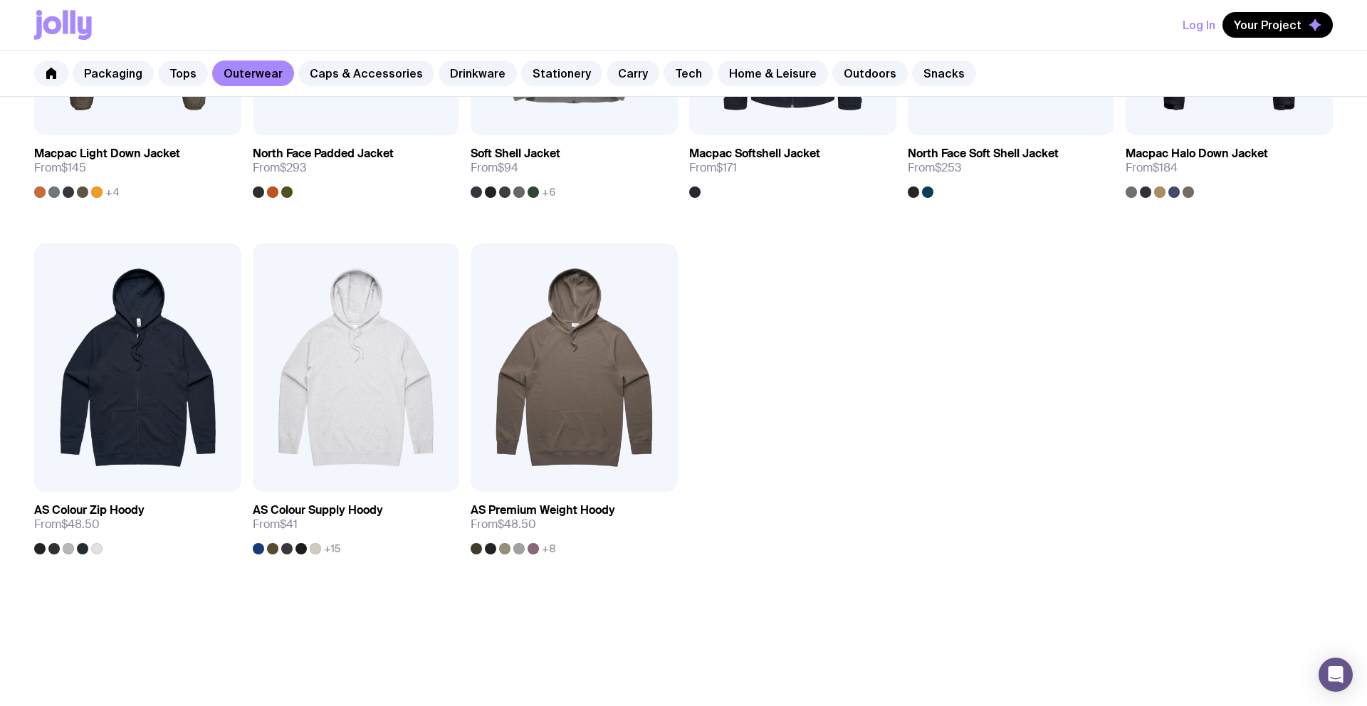
scroll to position [1287, 0]
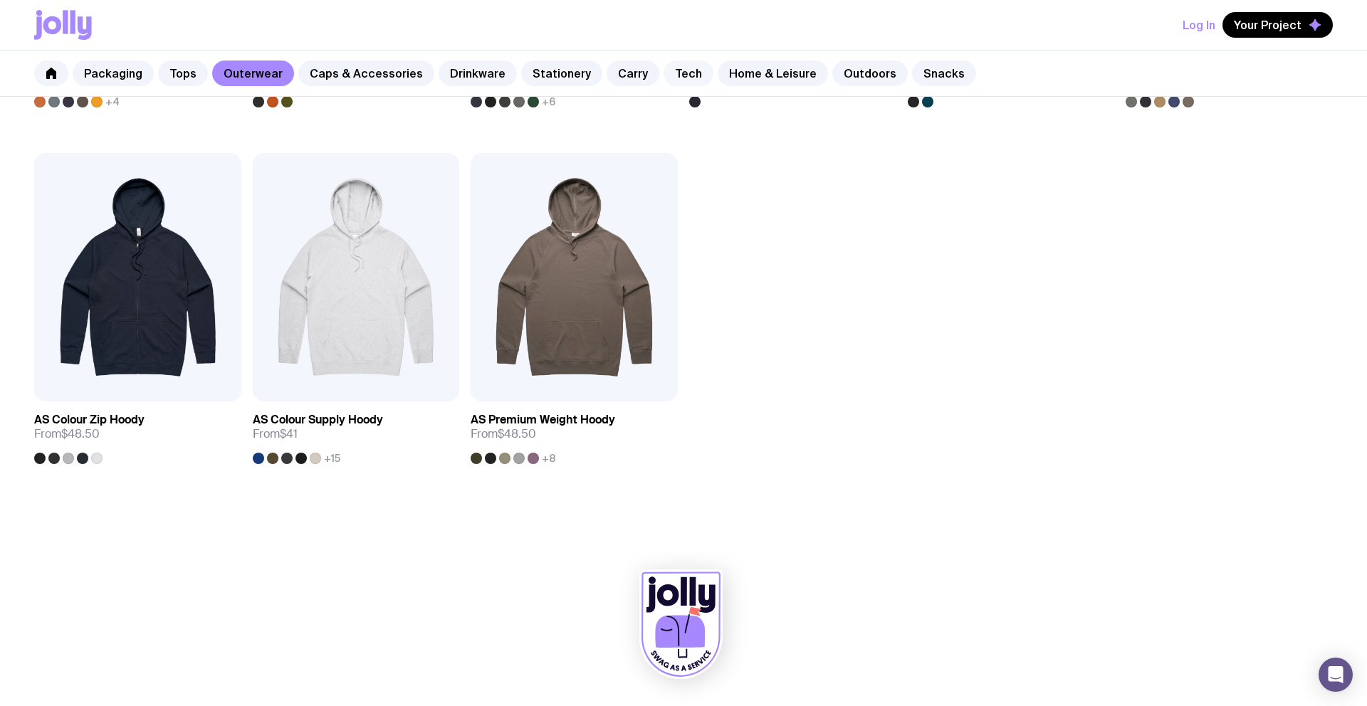
click at [666, 75] on link "Tech" at bounding box center [688, 73] width 50 height 26
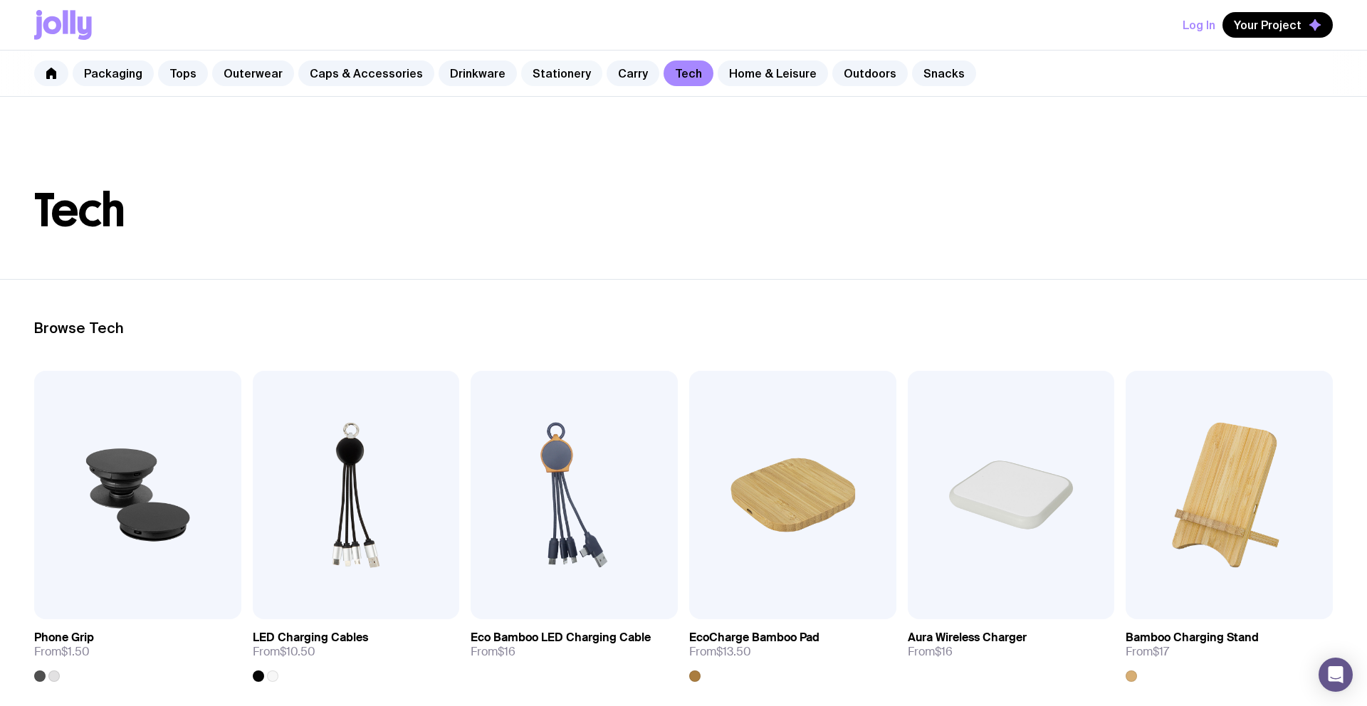
click at [551, 73] on link "Stationery" at bounding box center [561, 73] width 81 height 26
